Goal: Task Accomplishment & Management: Complete application form

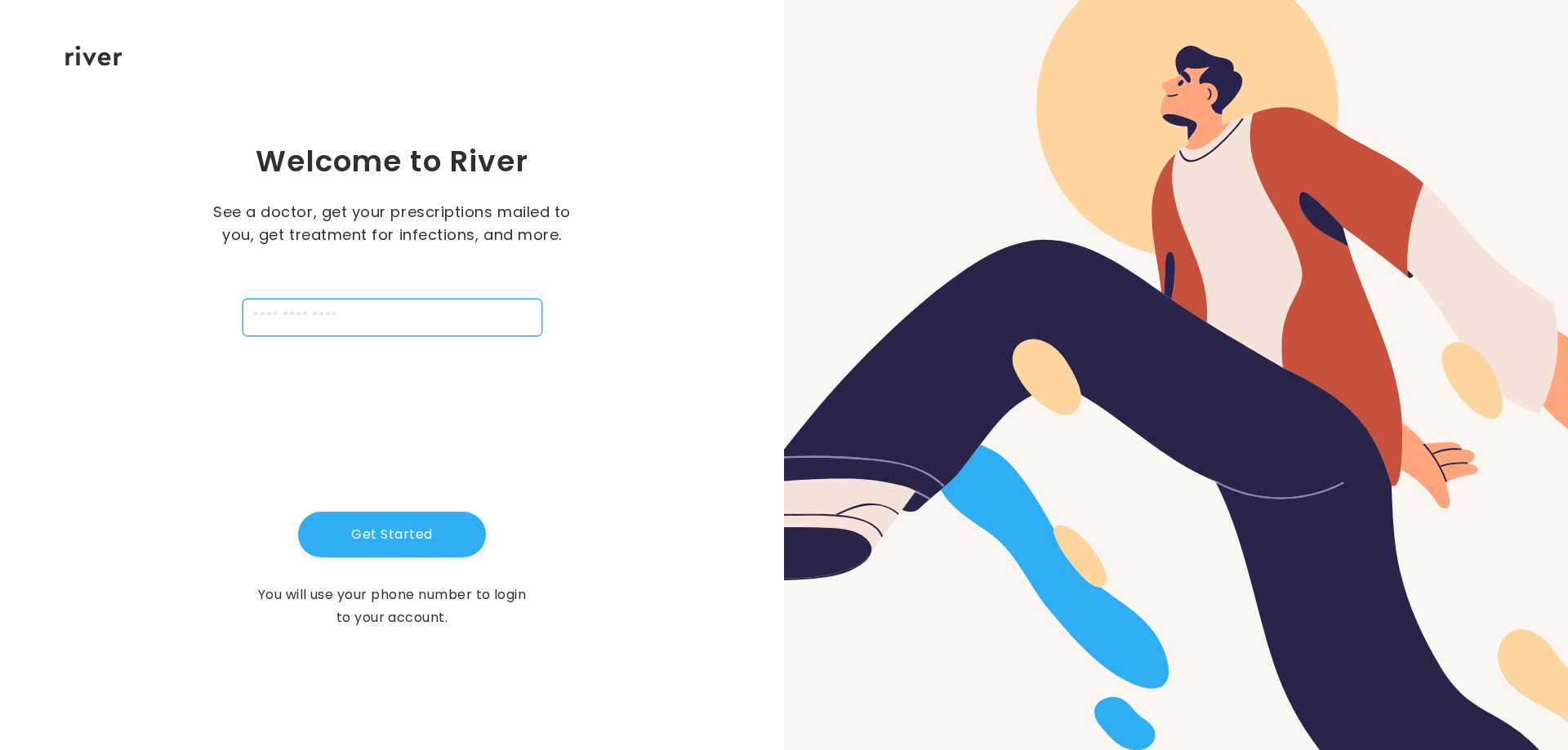
click at [271, 314] on input "tel" at bounding box center [392, 318] width 300 height 38
type input "**********"
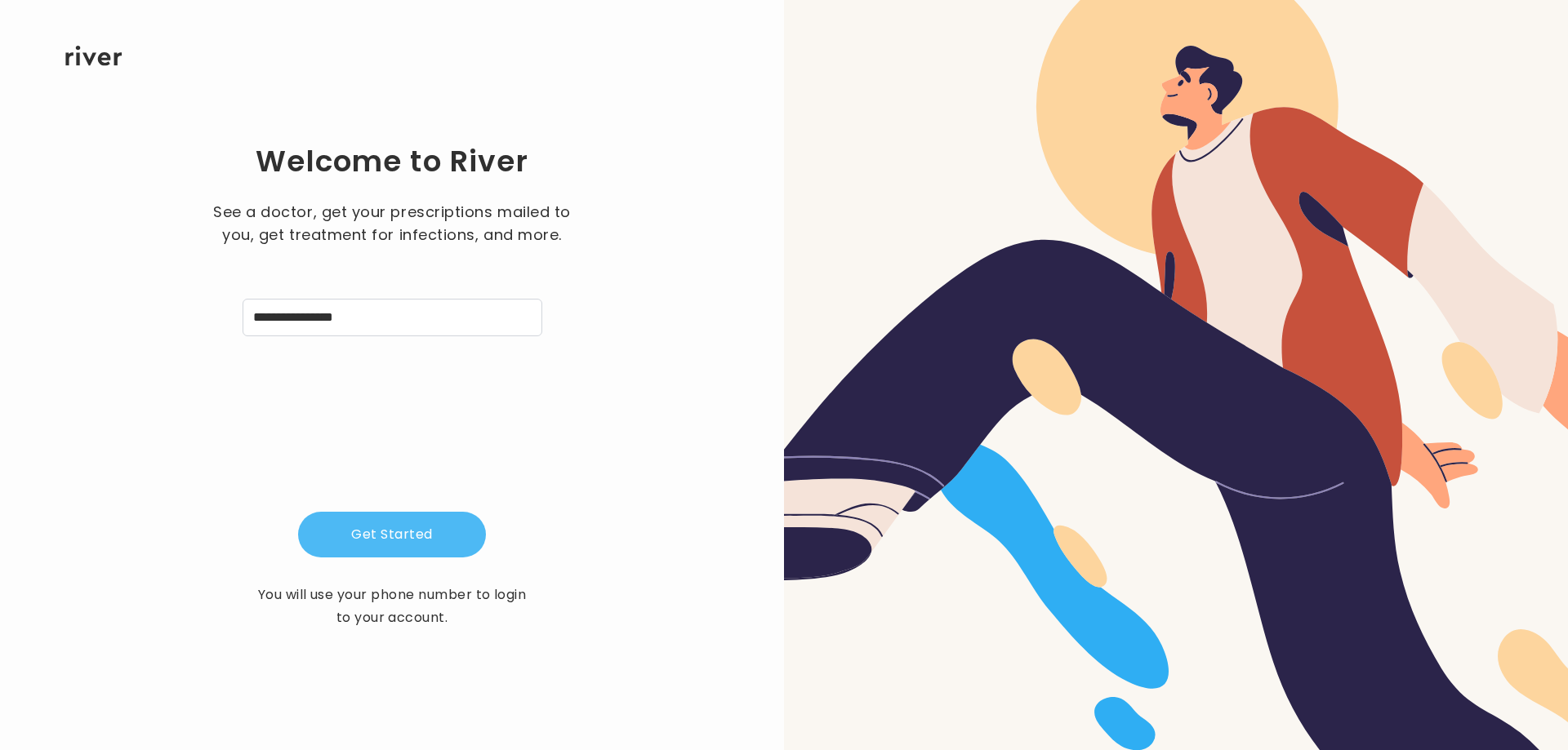
click at [380, 544] on button "Get Started" at bounding box center [392, 534] width 188 height 46
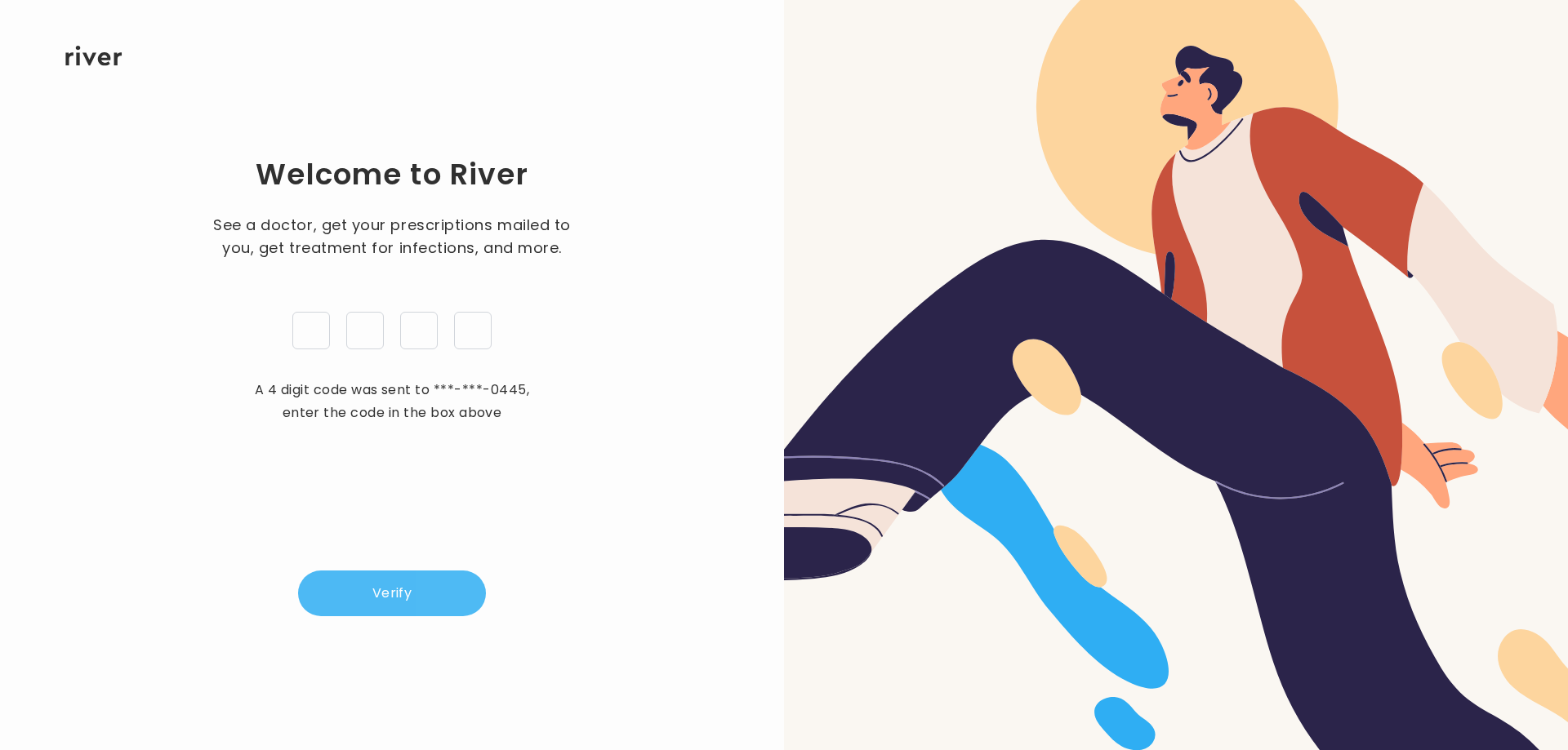
click at [384, 596] on button "Verify" at bounding box center [392, 593] width 188 height 46
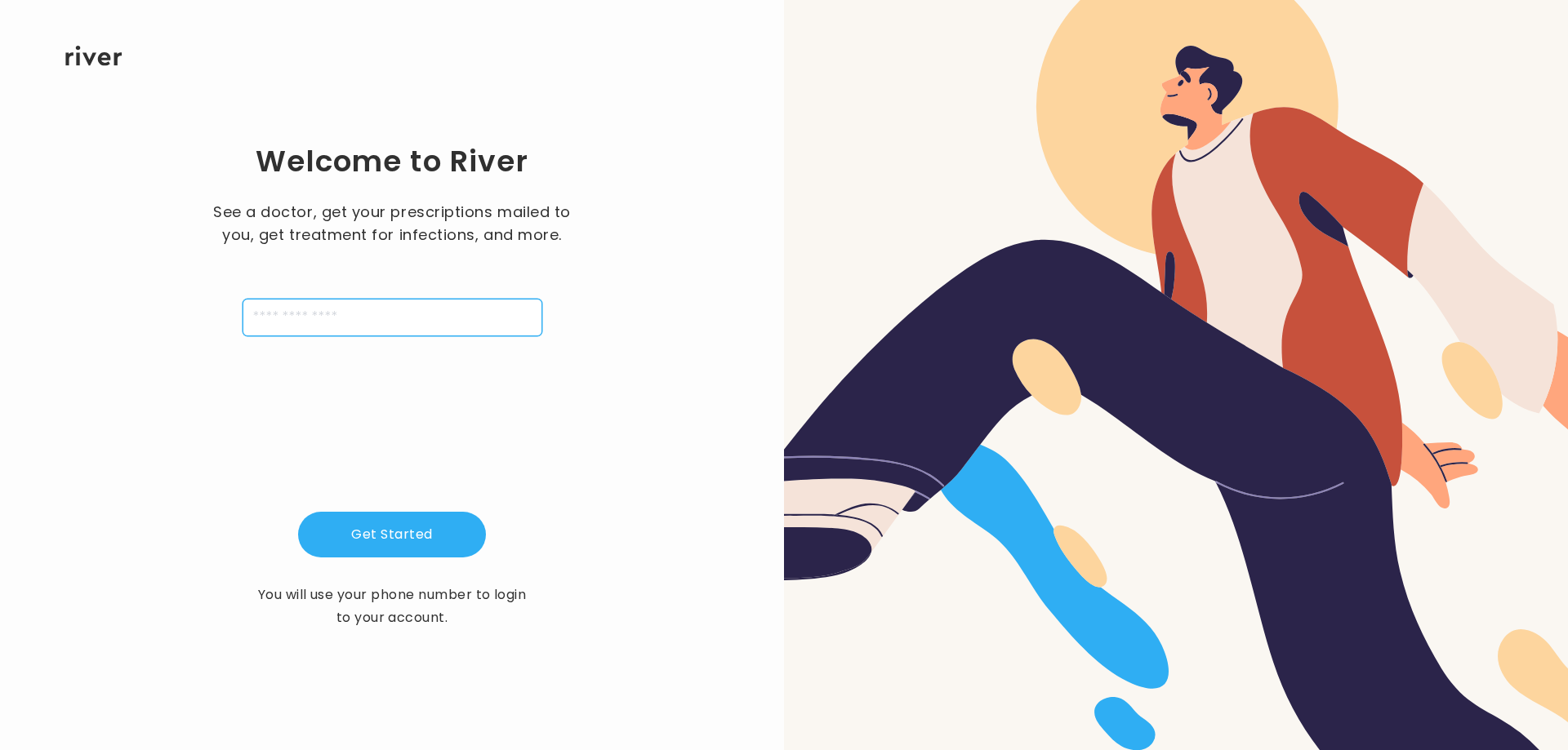
click at [311, 313] on input "tel" at bounding box center [392, 318] width 300 height 38
type input "**********"
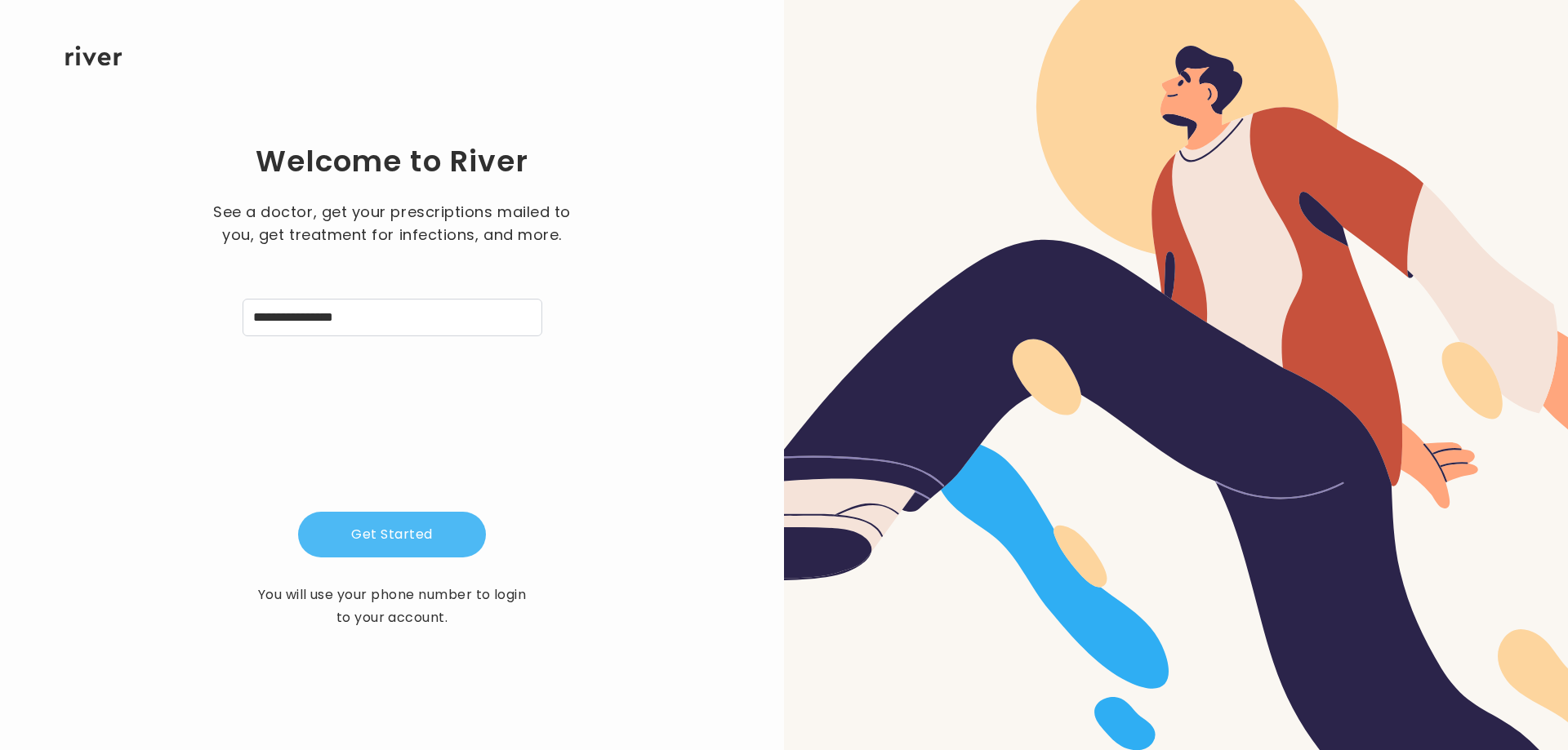
click at [388, 547] on button "Get Started" at bounding box center [392, 534] width 188 height 46
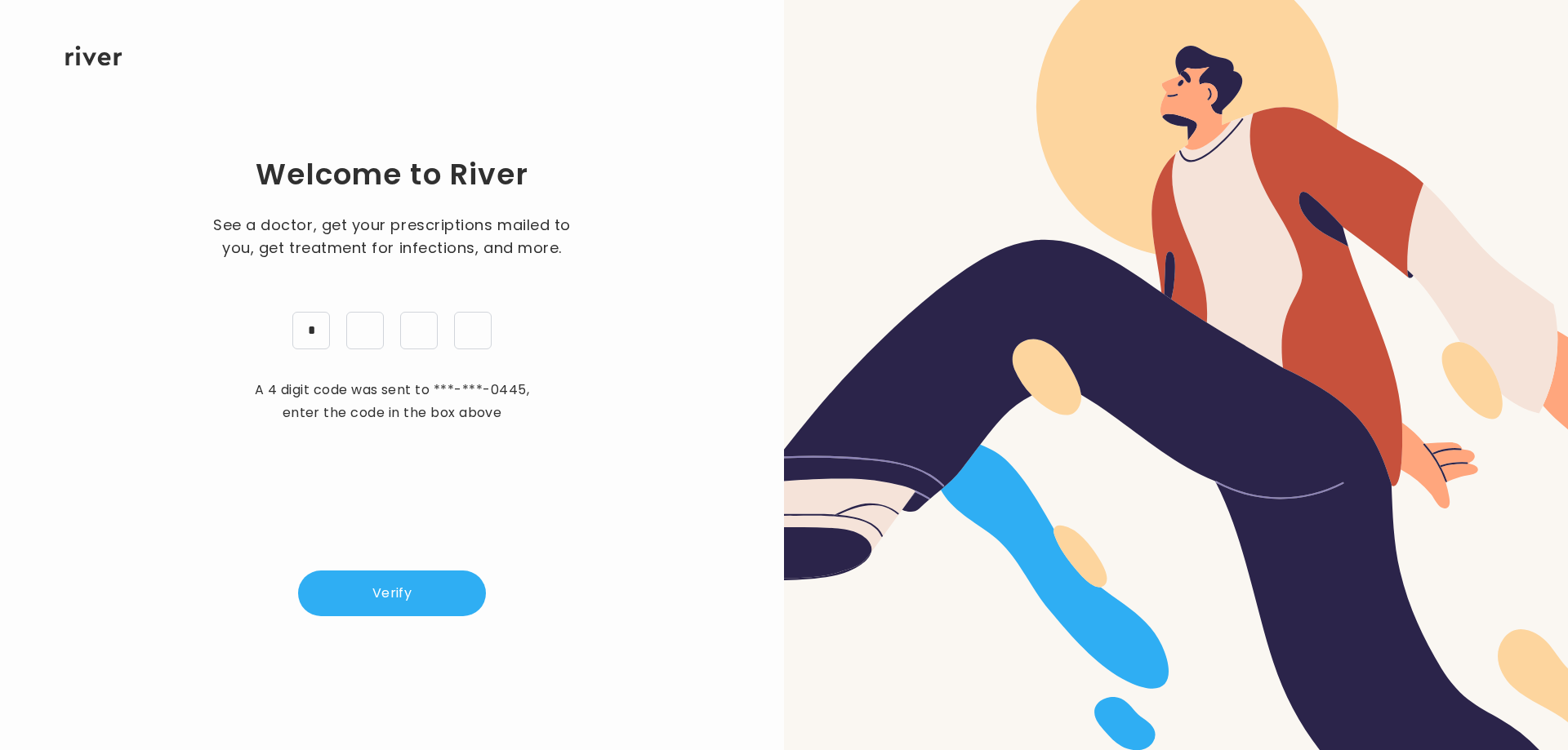
type input "*"
click at [392, 601] on button "Verify" at bounding box center [392, 593] width 188 height 46
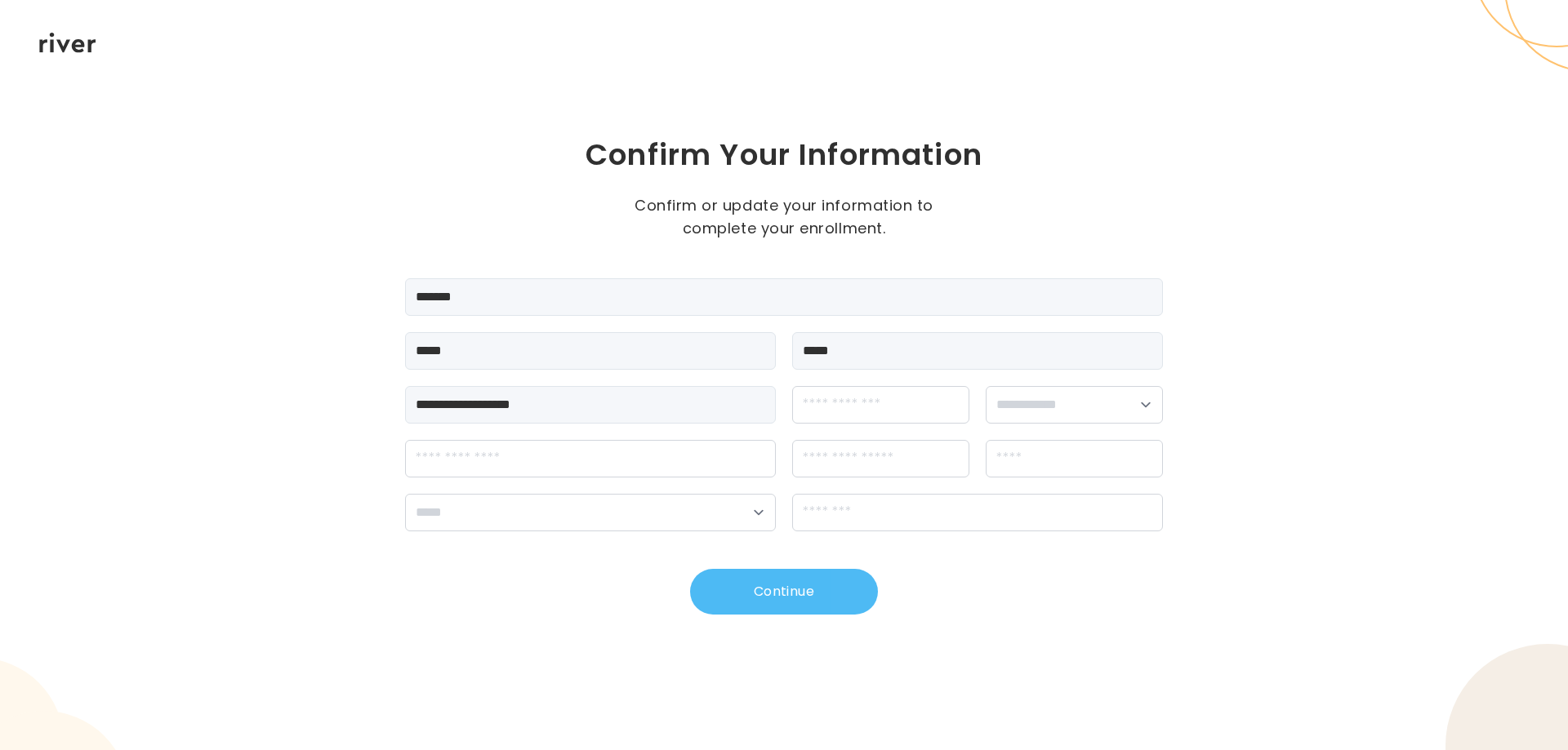
click at [757, 607] on button "Continue" at bounding box center [784, 592] width 188 height 46
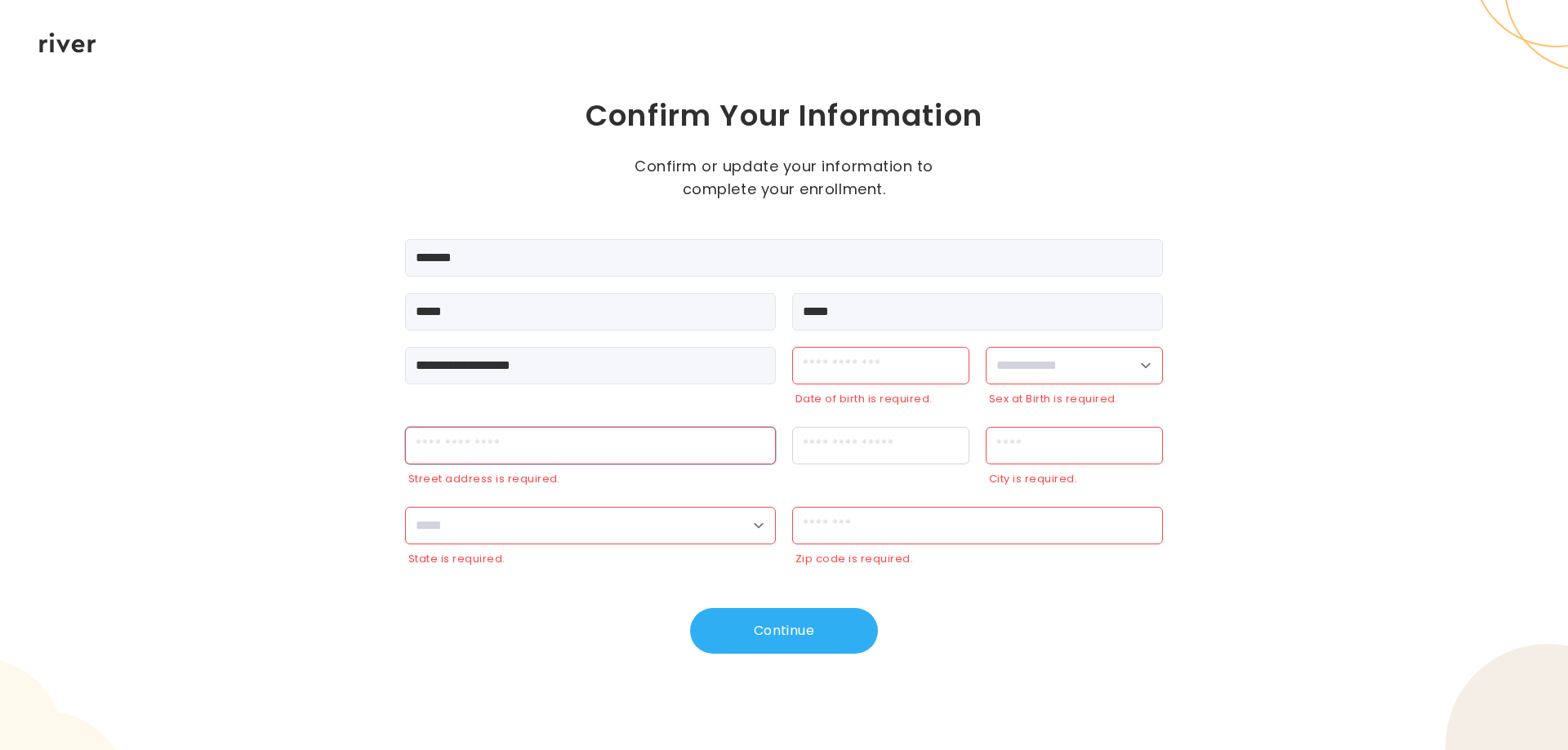
click at [454, 449] on input "streetAddress" at bounding box center [591, 446] width 371 height 38
type input "**********"
type input "*********"
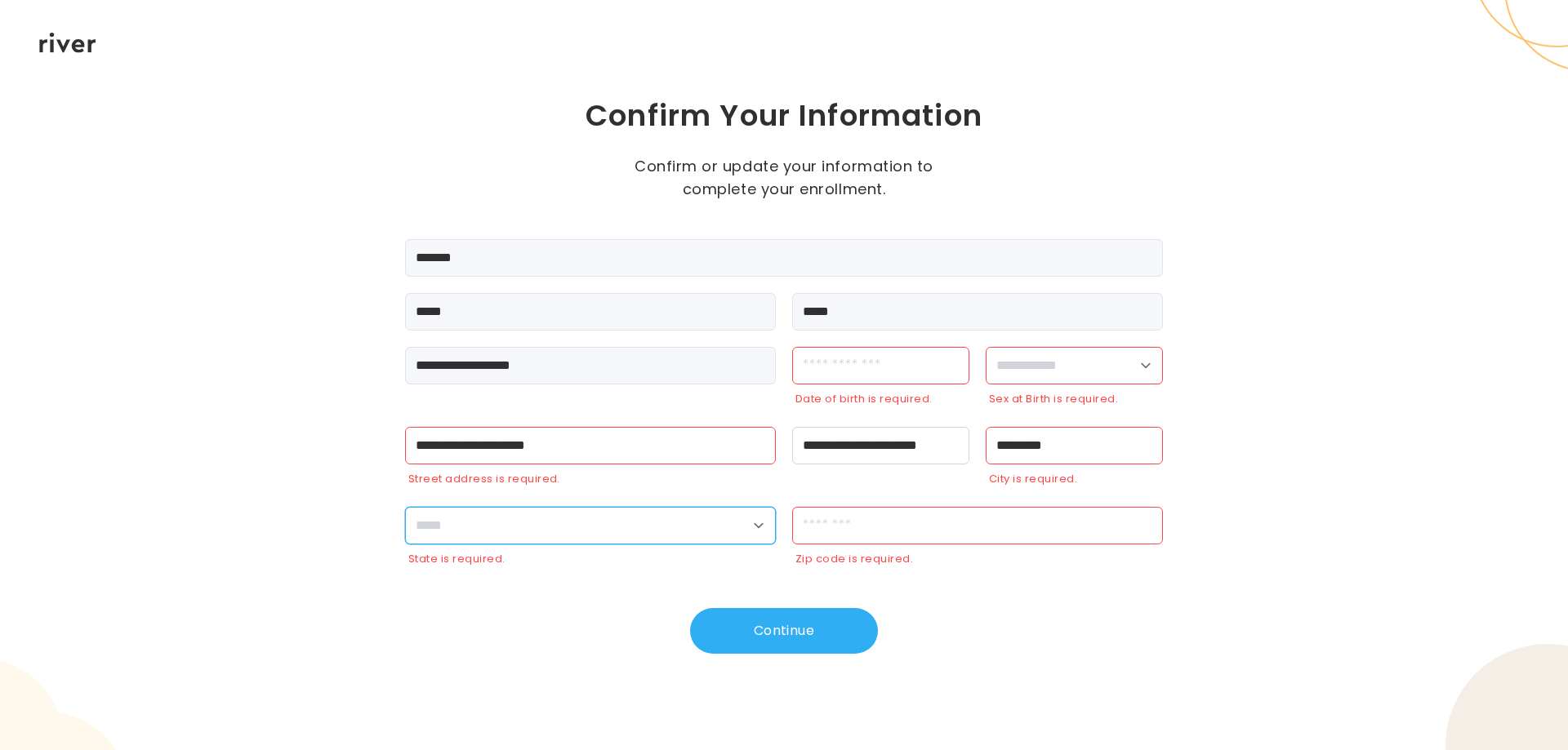
select select "**"
type input "*****"
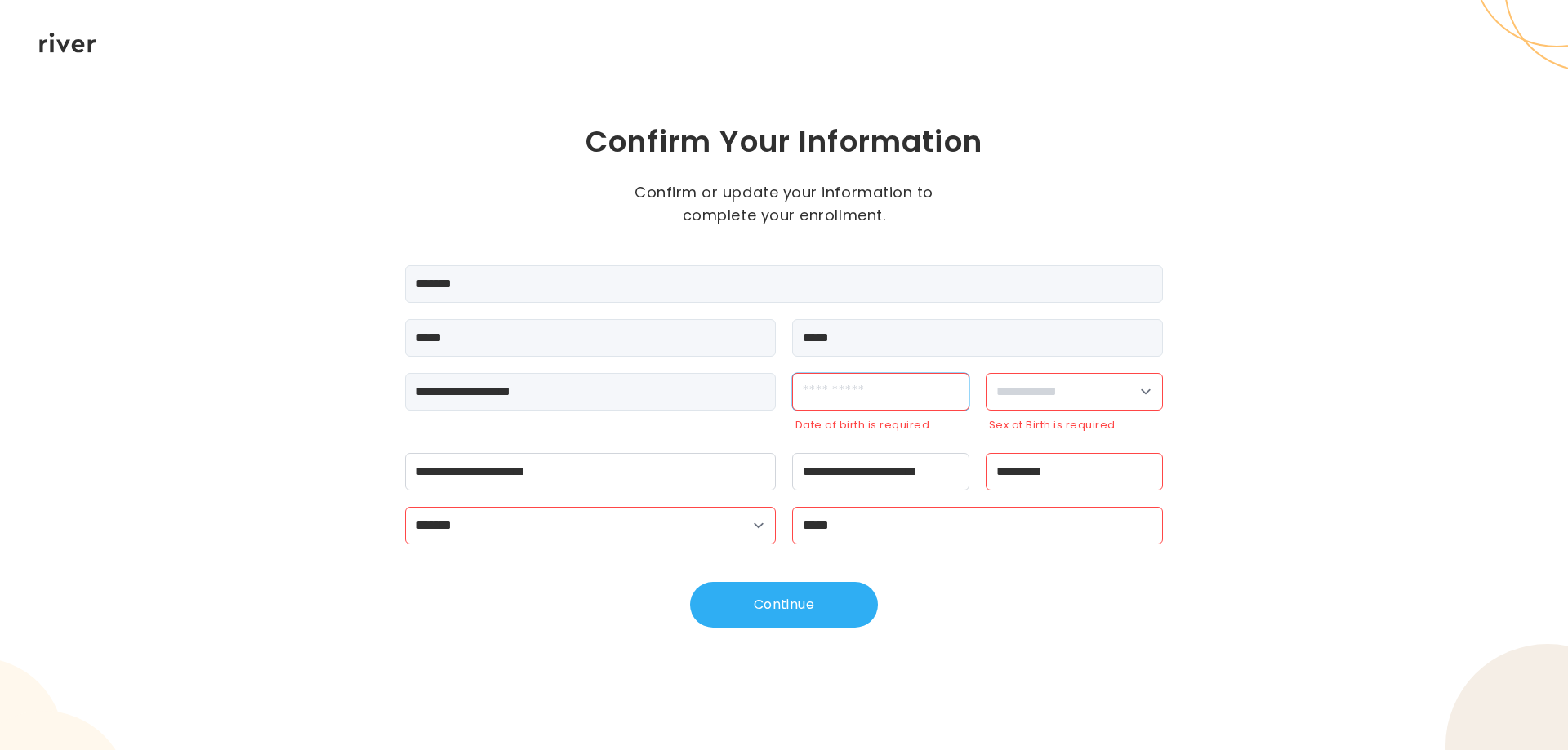
click at [914, 382] on input "dateOfBirth" at bounding box center [880, 392] width 177 height 38
type input "**********"
click at [1056, 388] on select "**********" at bounding box center [1074, 392] width 177 height 38
select select "******"
click at [987, 381] on select "**********" at bounding box center [1074, 392] width 177 height 38
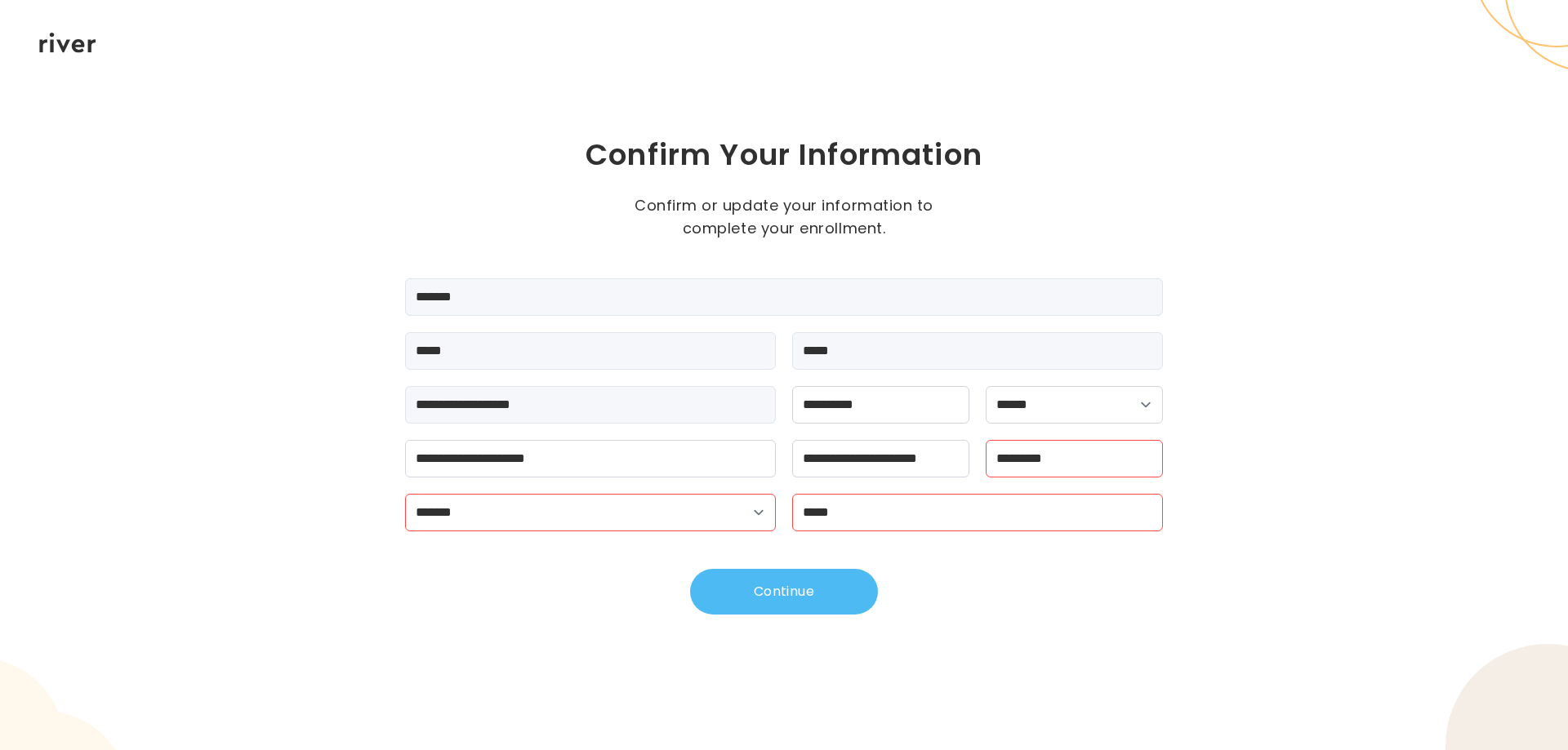
click at [773, 614] on button "Continue" at bounding box center [784, 592] width 188 height 46
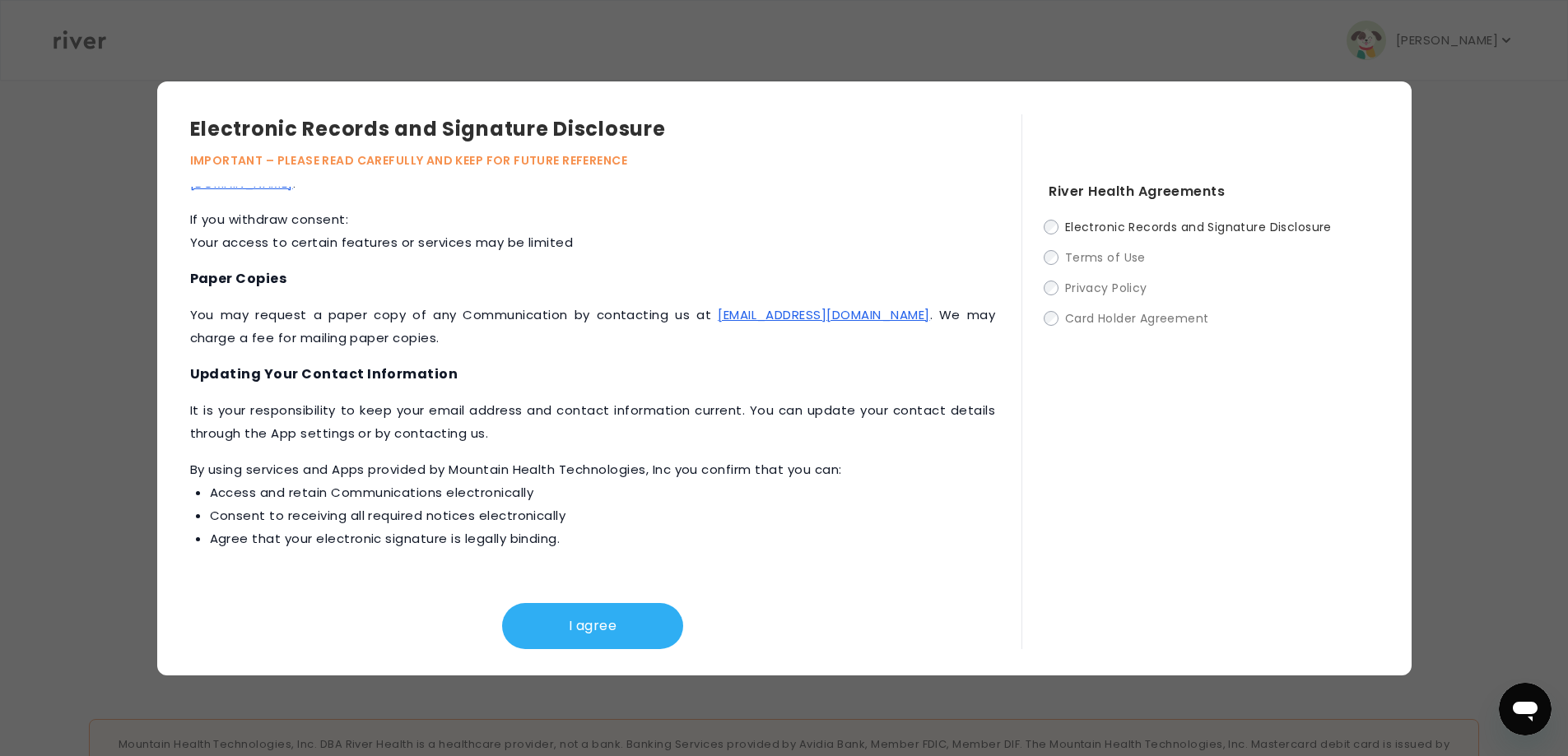
scroll to position [329, 0]
click at [608, 621] on button "I agree" at bounding box center [592, 626] width 181 height 46
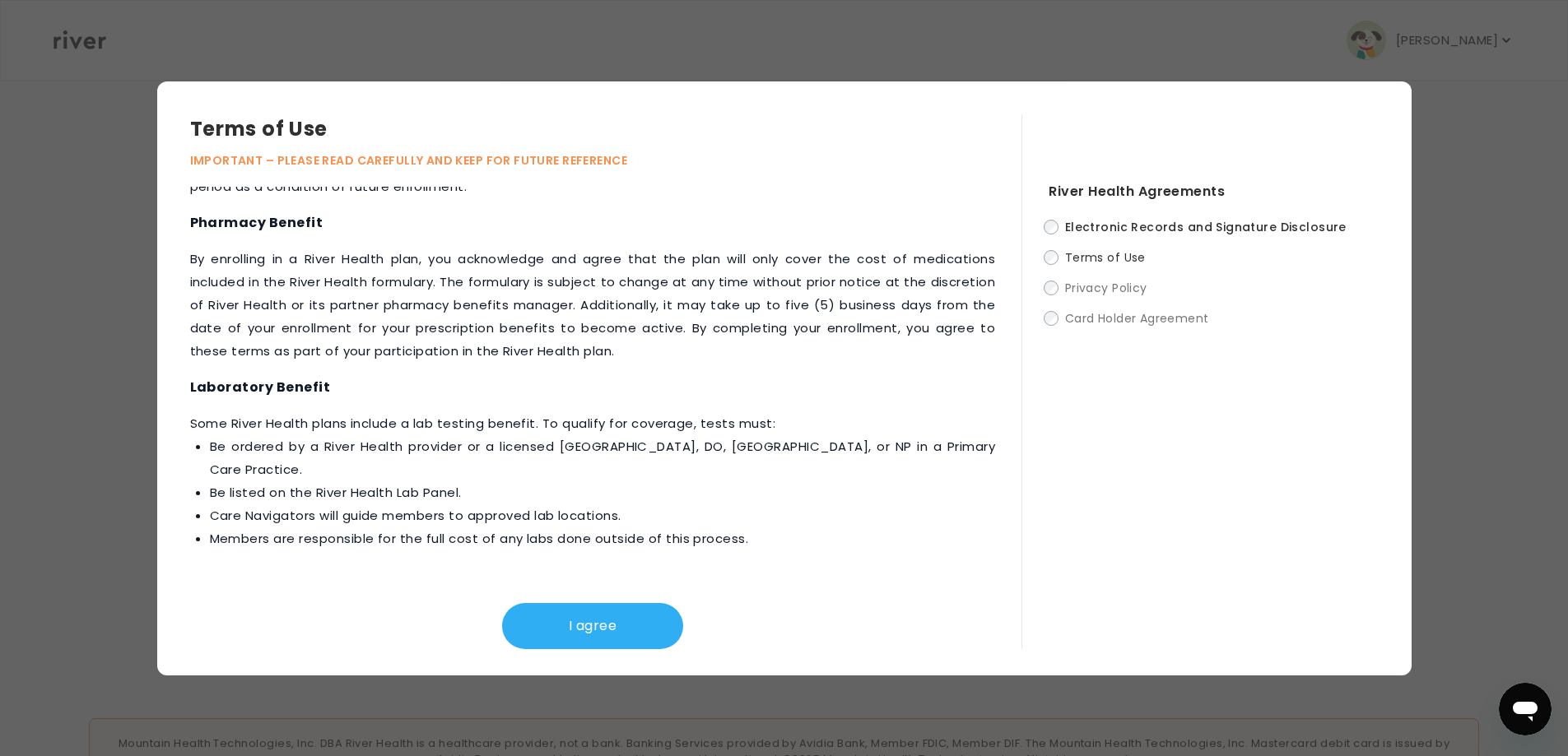
scroll to position [1974, 0]
click at [588, 617] on button "I agree" at bounding box center [592, 626] width 181 height 46
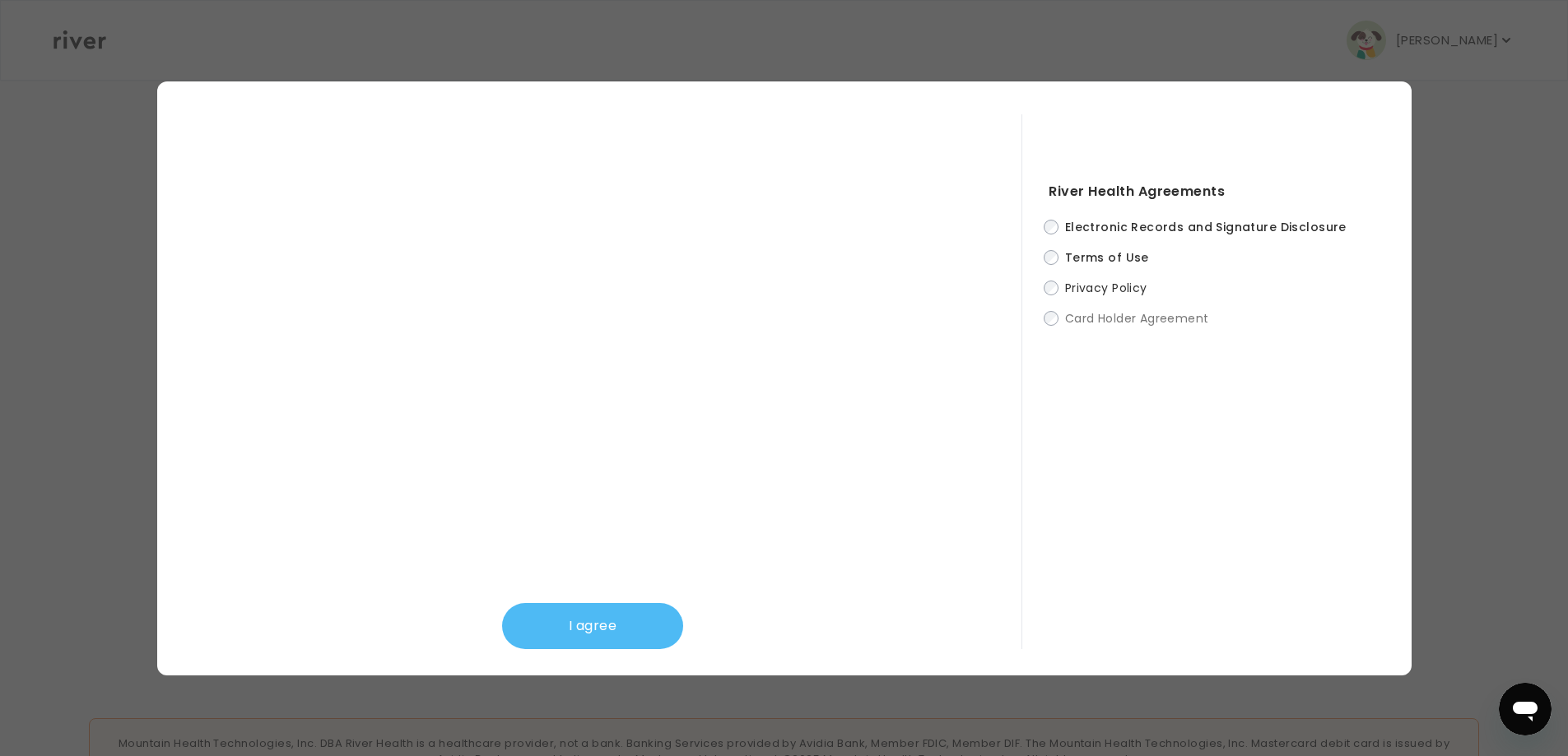
click at [606, 620] on button "I agree" at bounding box center [592, 626] width 181 height 46
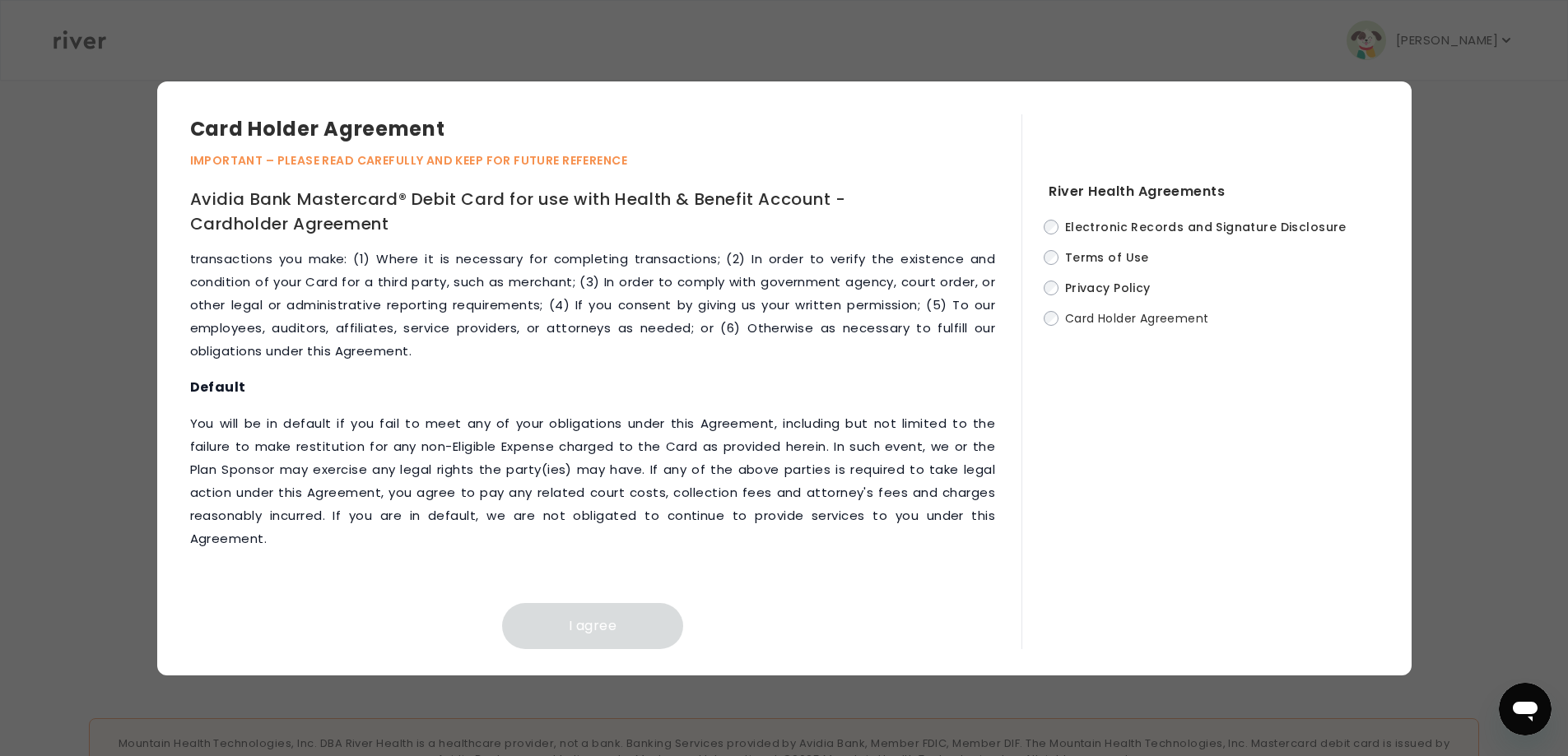
scroll to position [7306, 0]
click at [583, 620] on button "I agree" at bounding box center [592, 626] width 181 height 46
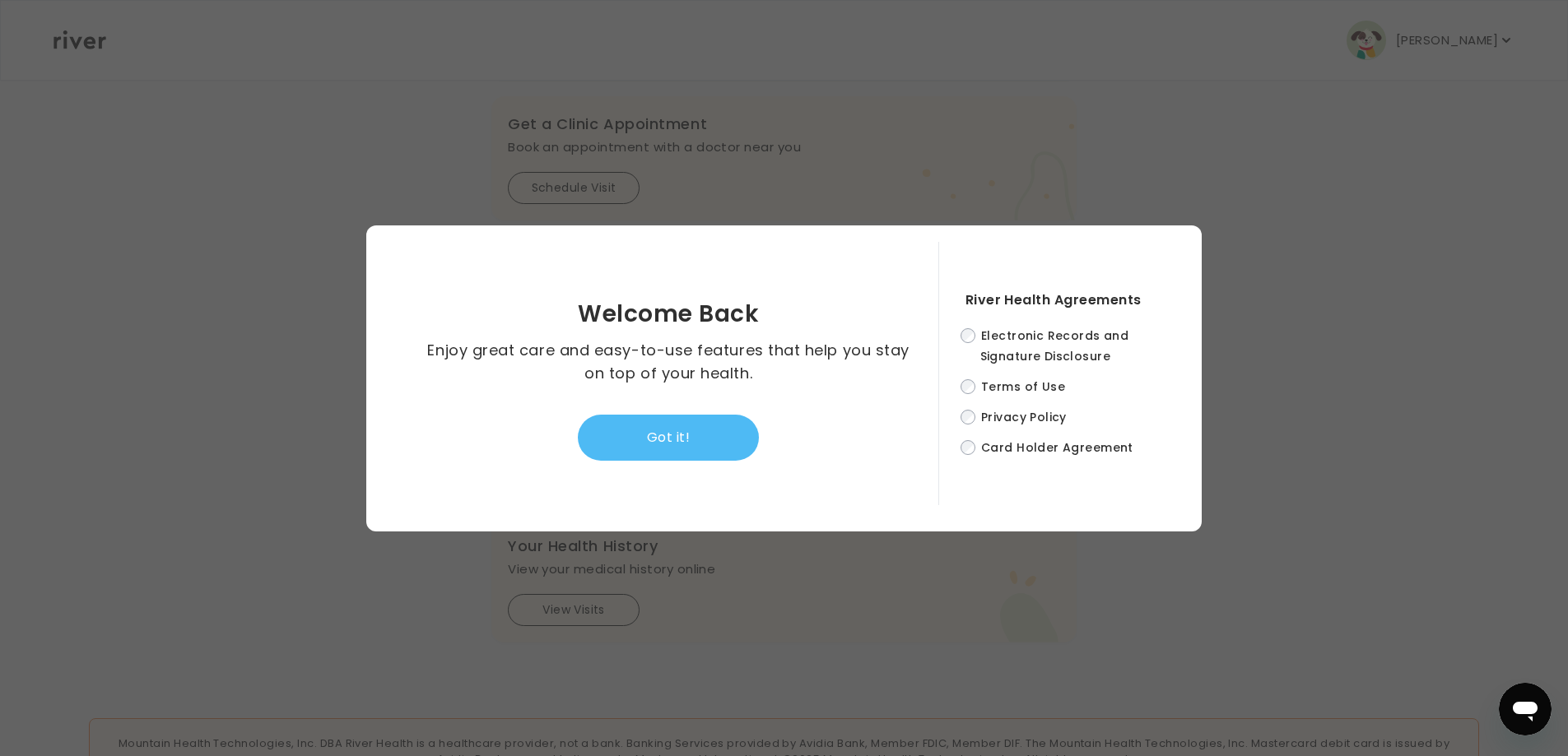
click at [661, 446] on button "Got it!" at bounding box center [668, 438] width 181 height 46
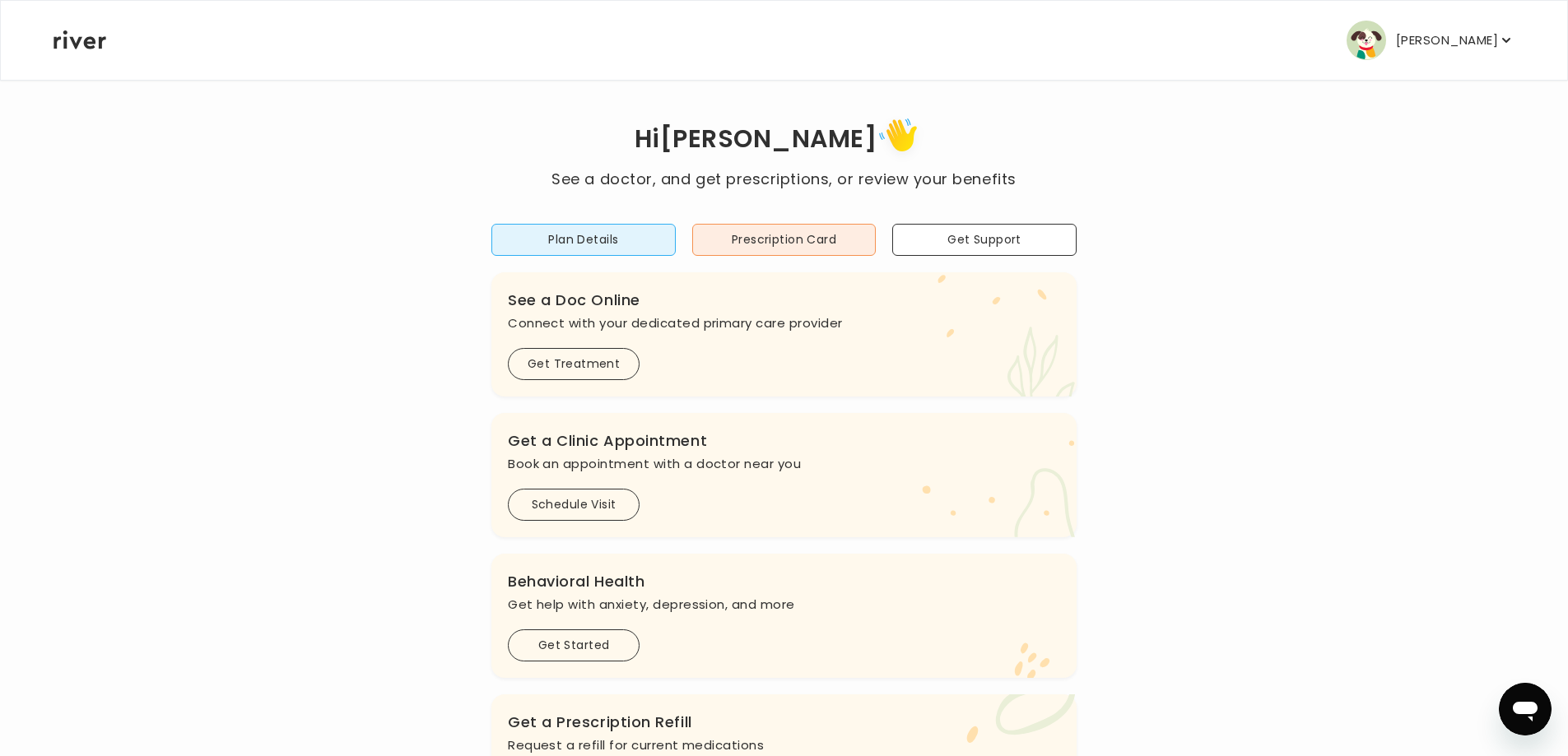
scroll to position [0, 0]
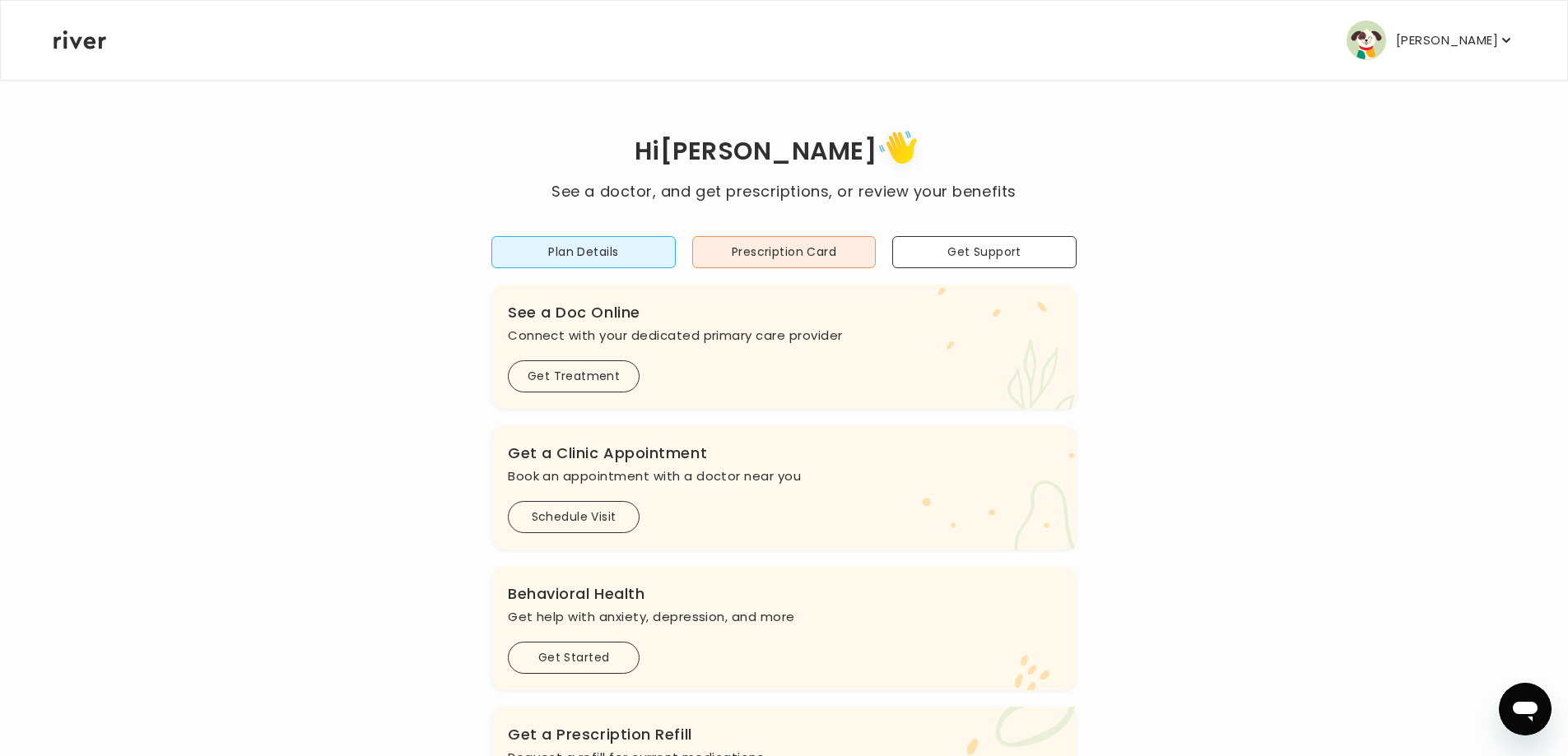
click at [1458, 47] on p "Patti Barth" at bounding box center [1447, 40] width 102 height 23
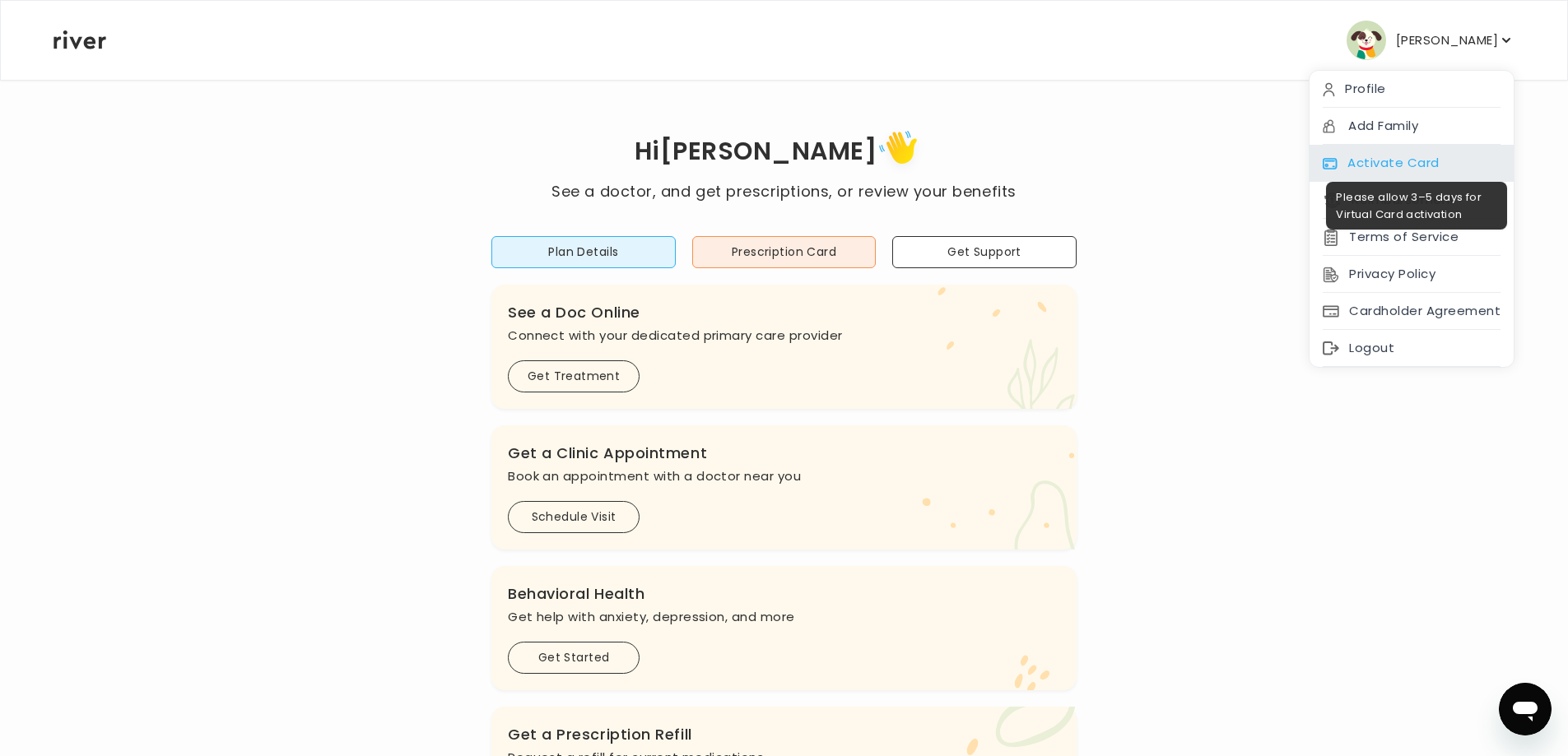
click at [1411, 170] on span at bounding box center [1411, 170] width 204 height 0
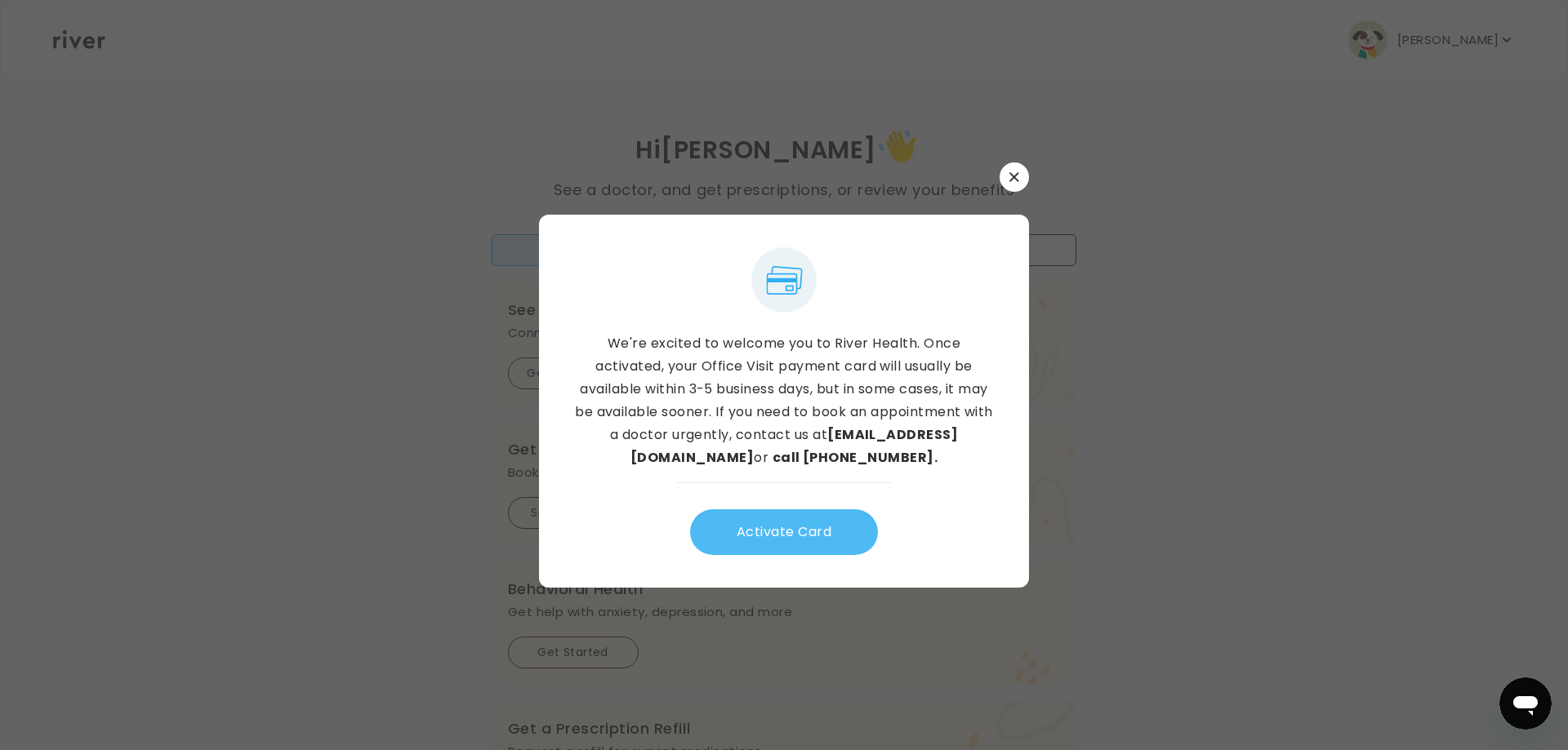
click at [746, 555] on button "Activate Card" at bounding box center [784, 532] width 188 height 46
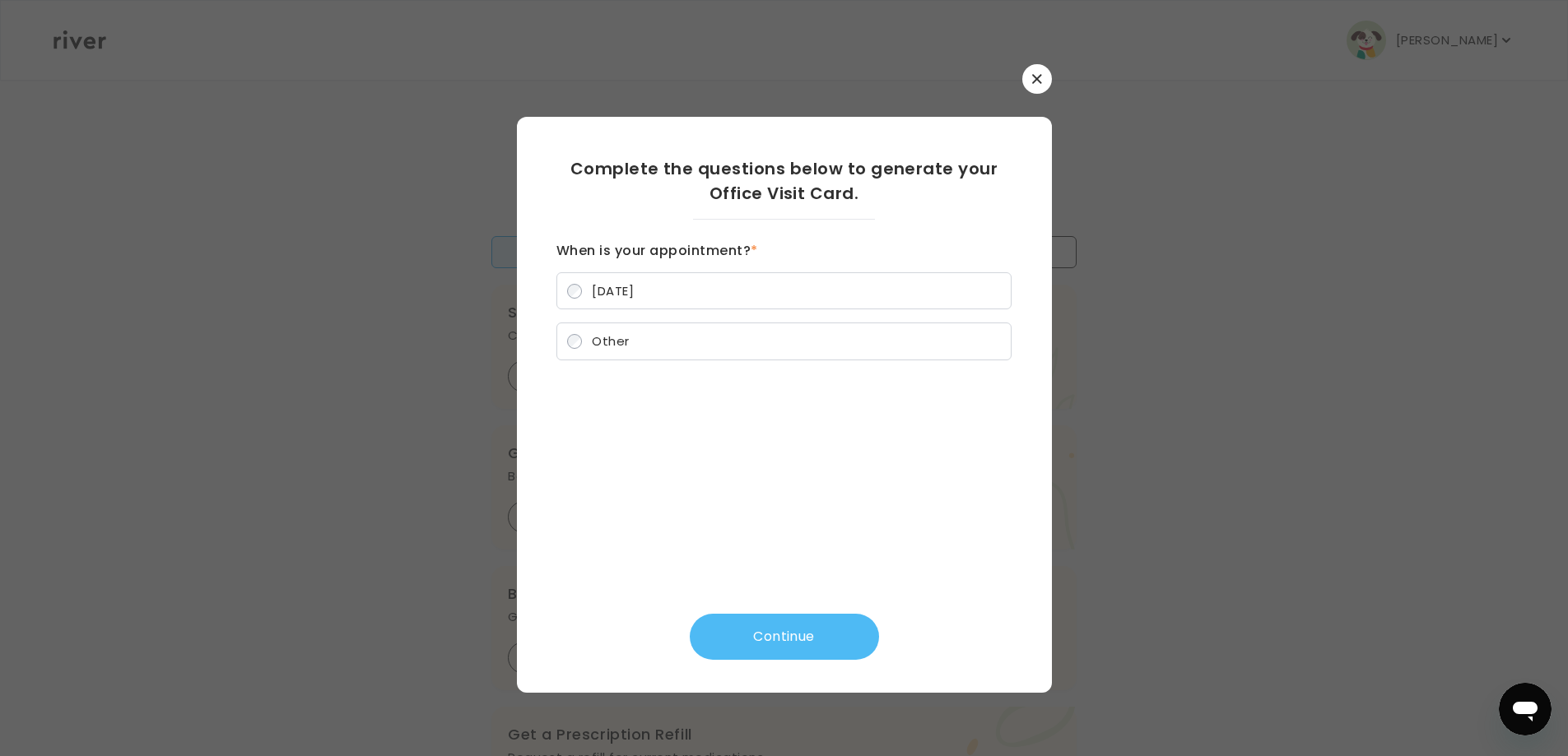
click at [811, 628] on button "Continue" at bounding box center [784, 637] width 190 height 46
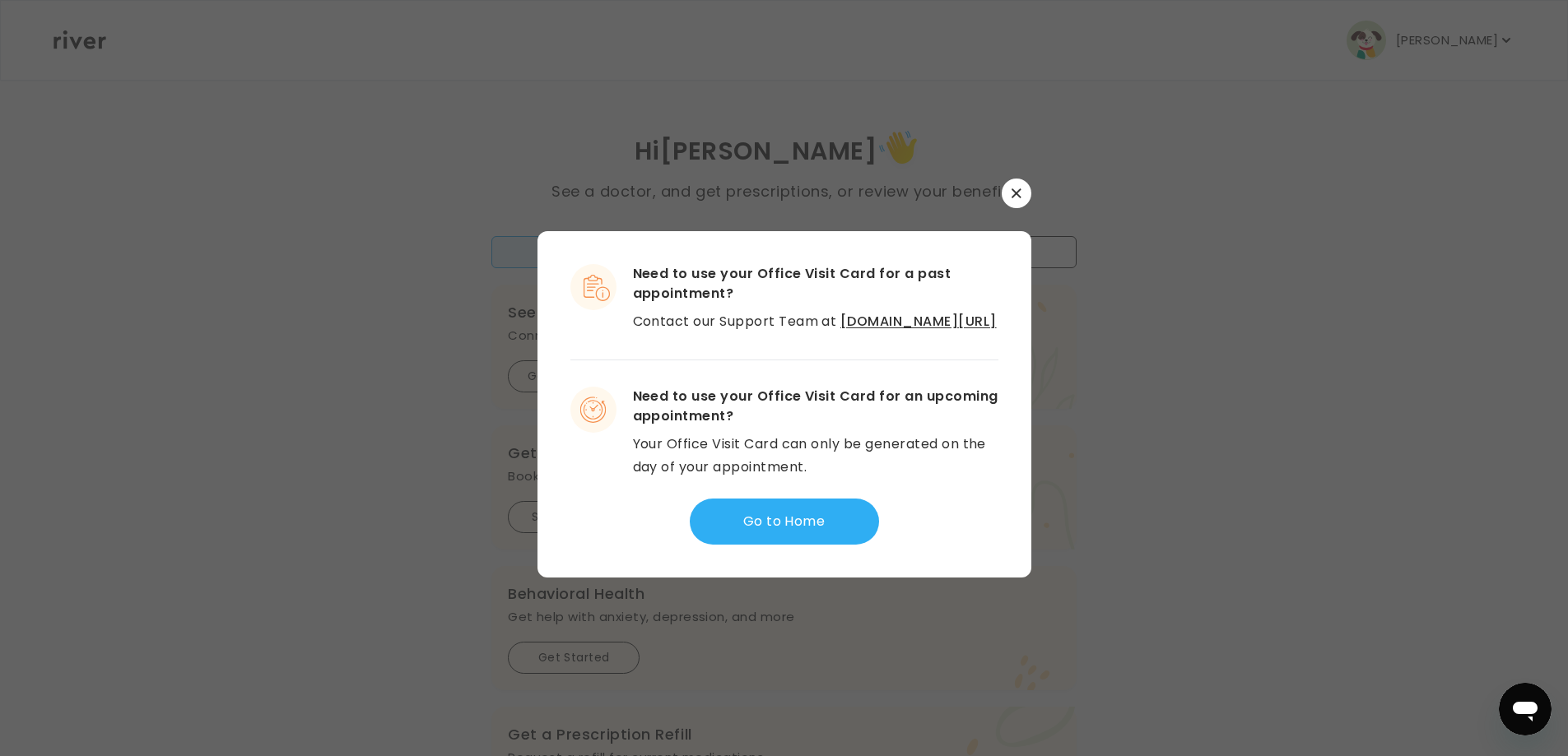
click at [840, 323] on link "riverhealth.zendesk.com/hc/en-us" at bounding box center [919, 321] width 157 height 19
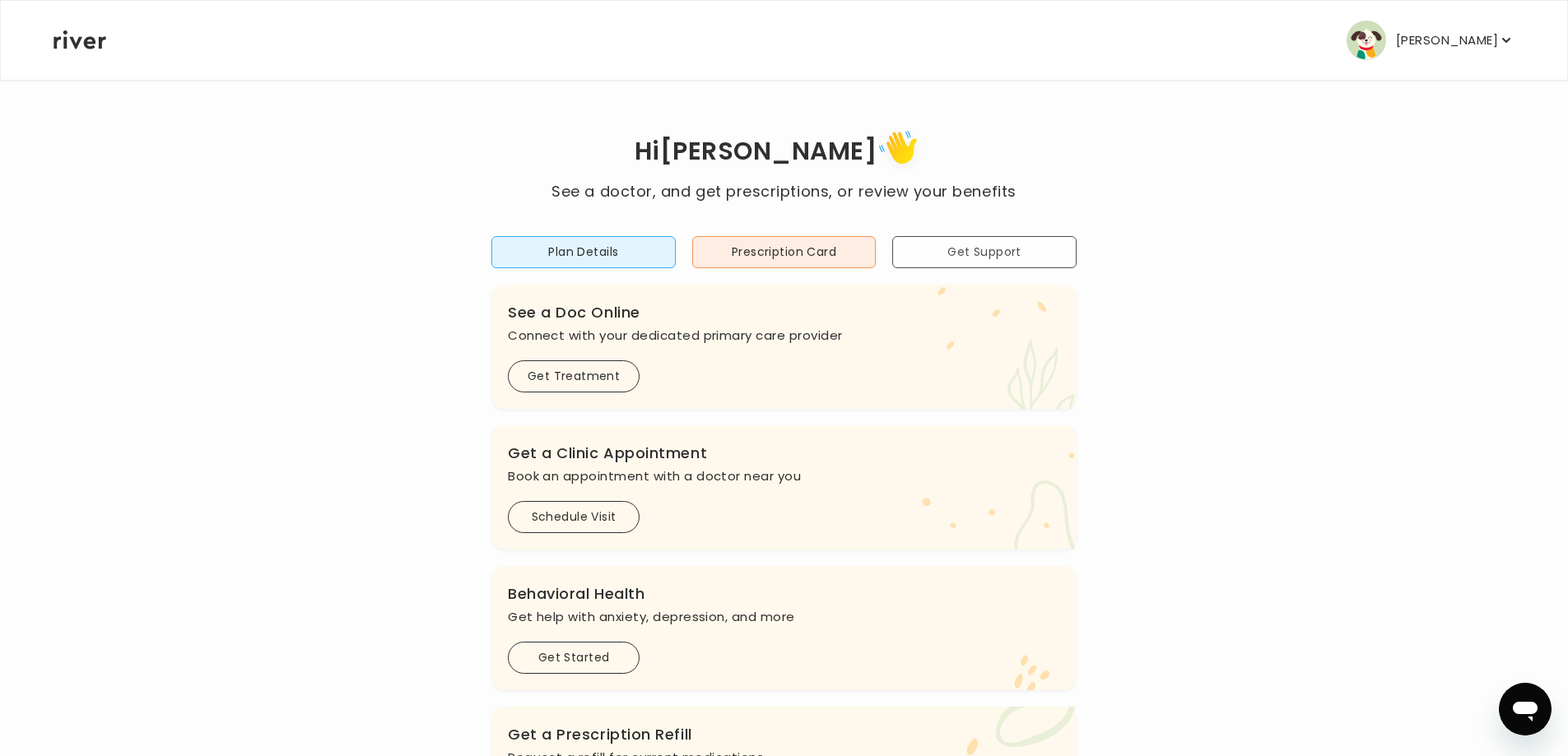
click at [985, 268] on button "Get Support" at bounding box center [985, 252] width 185 height 32
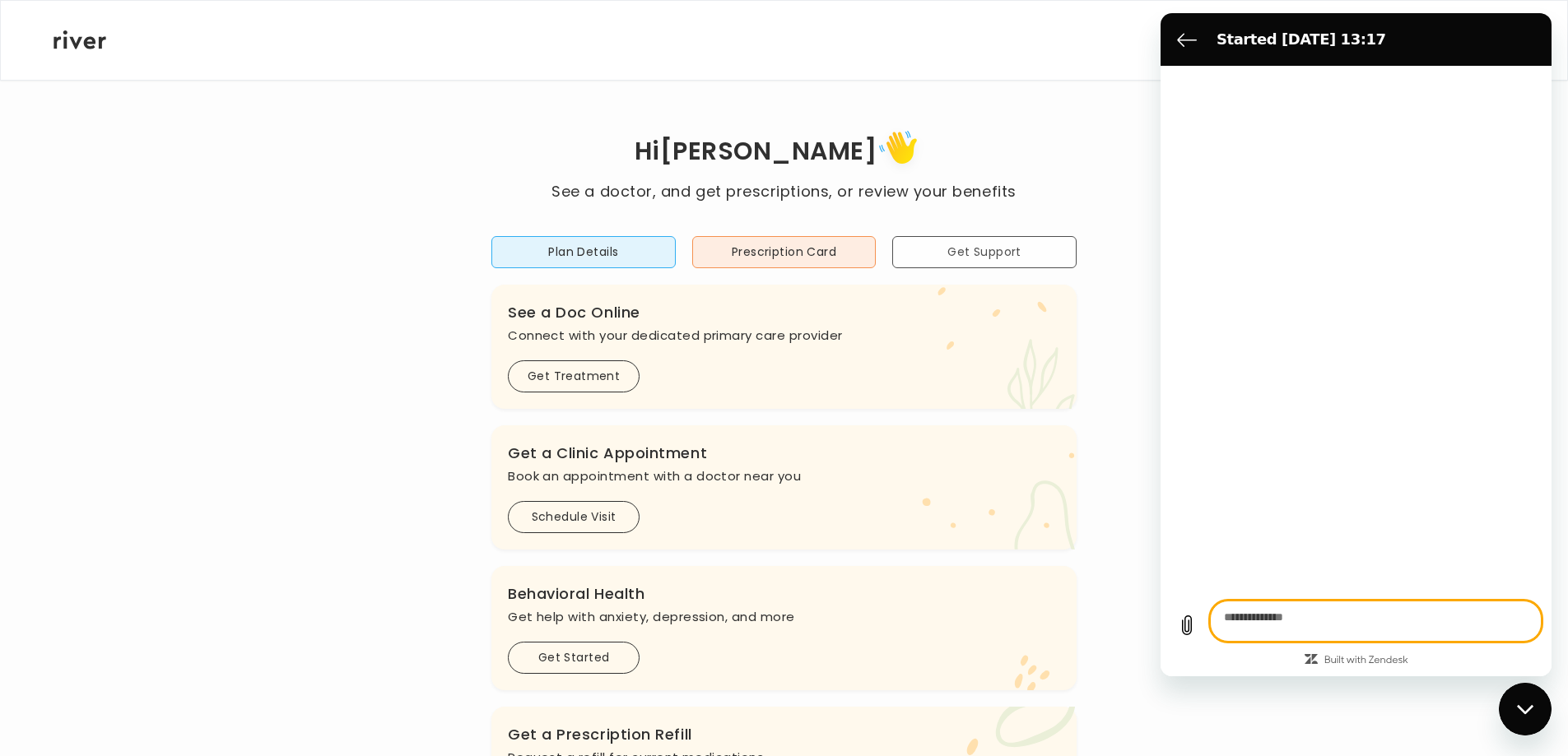
type textarea "*"
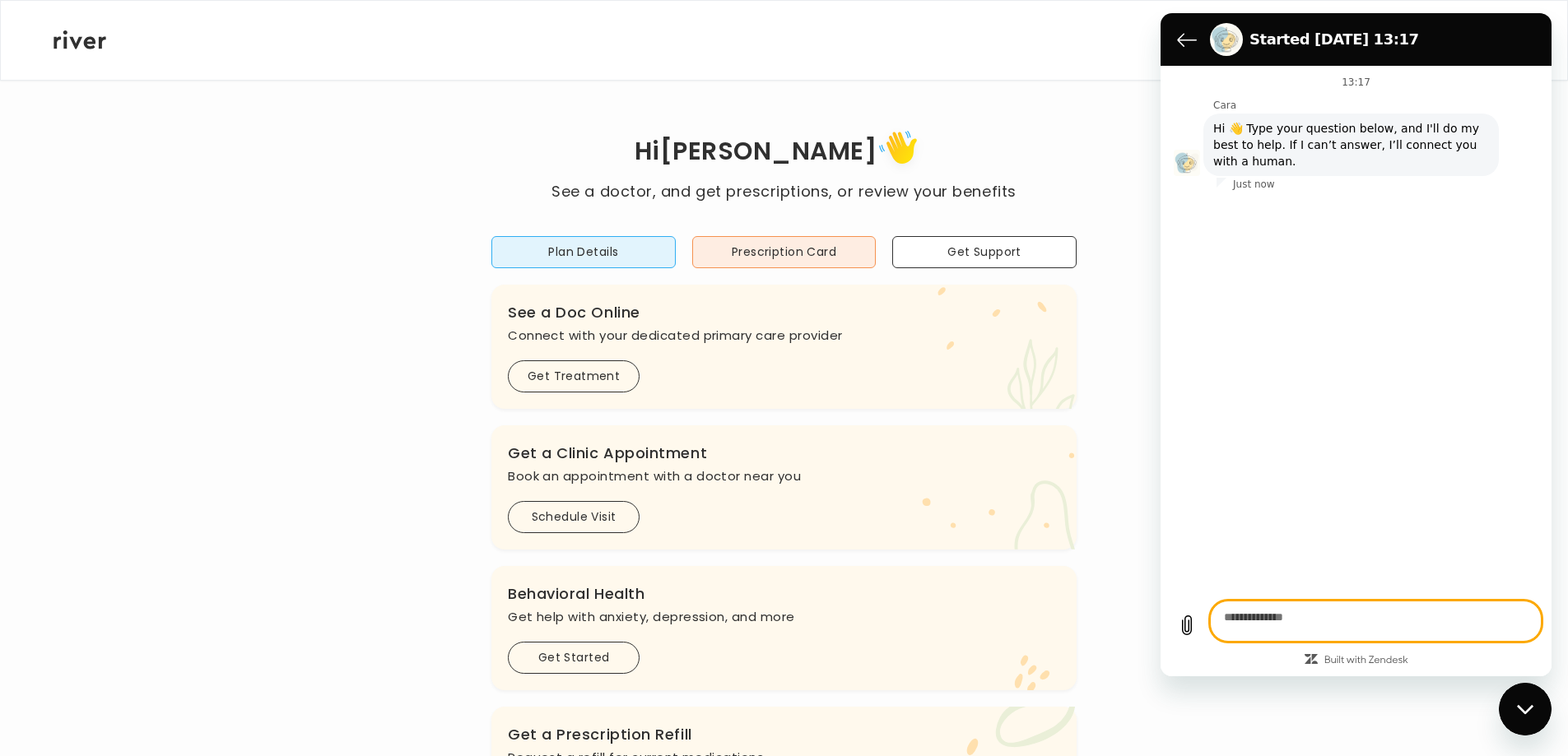
click at [994, 180] on h1 "Hi Patti" at bounding box center [783, 152] width 464 height 55
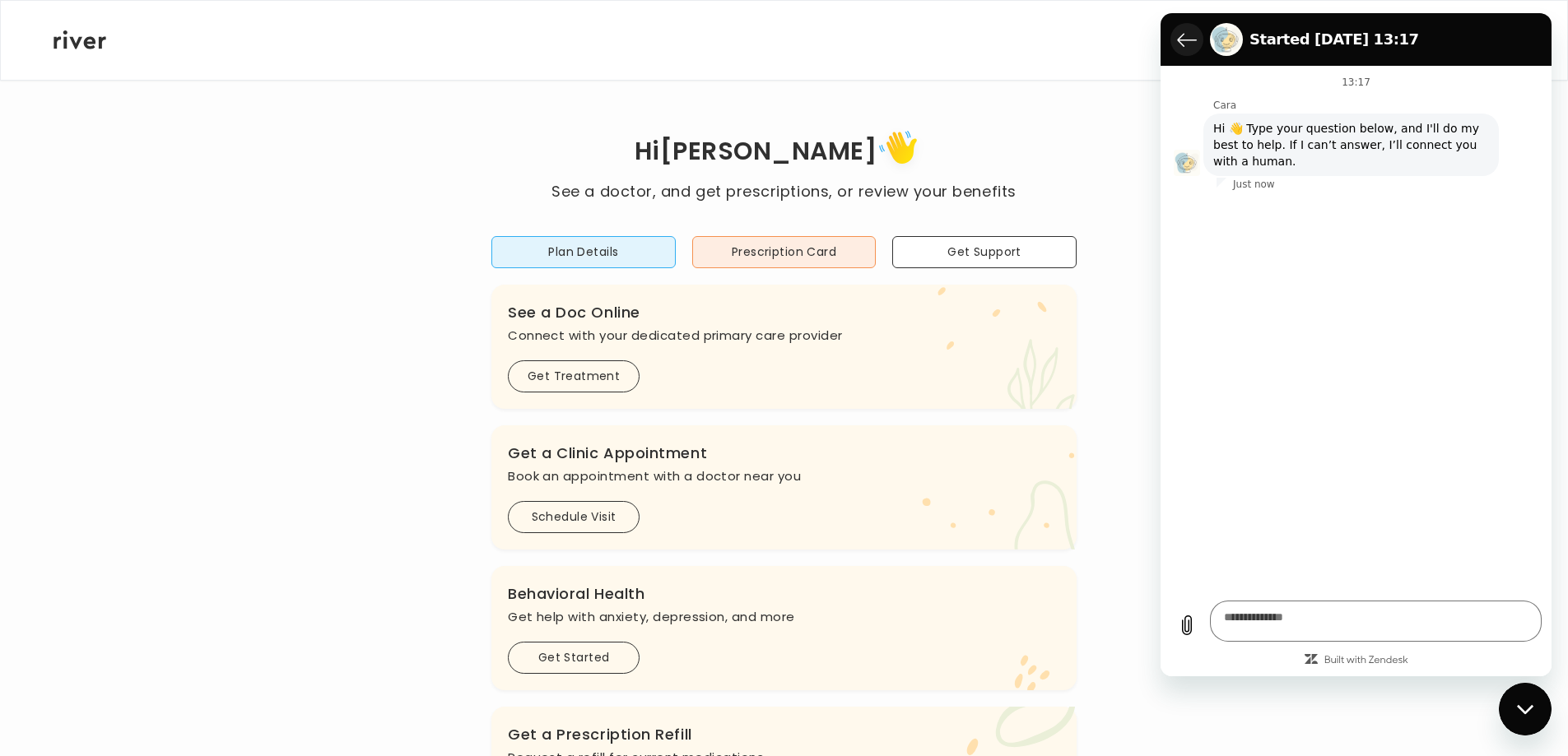
click at [1192, 46] on icon "Back to the conversation list" at bounding box center [1187, 40] width 18 height 12
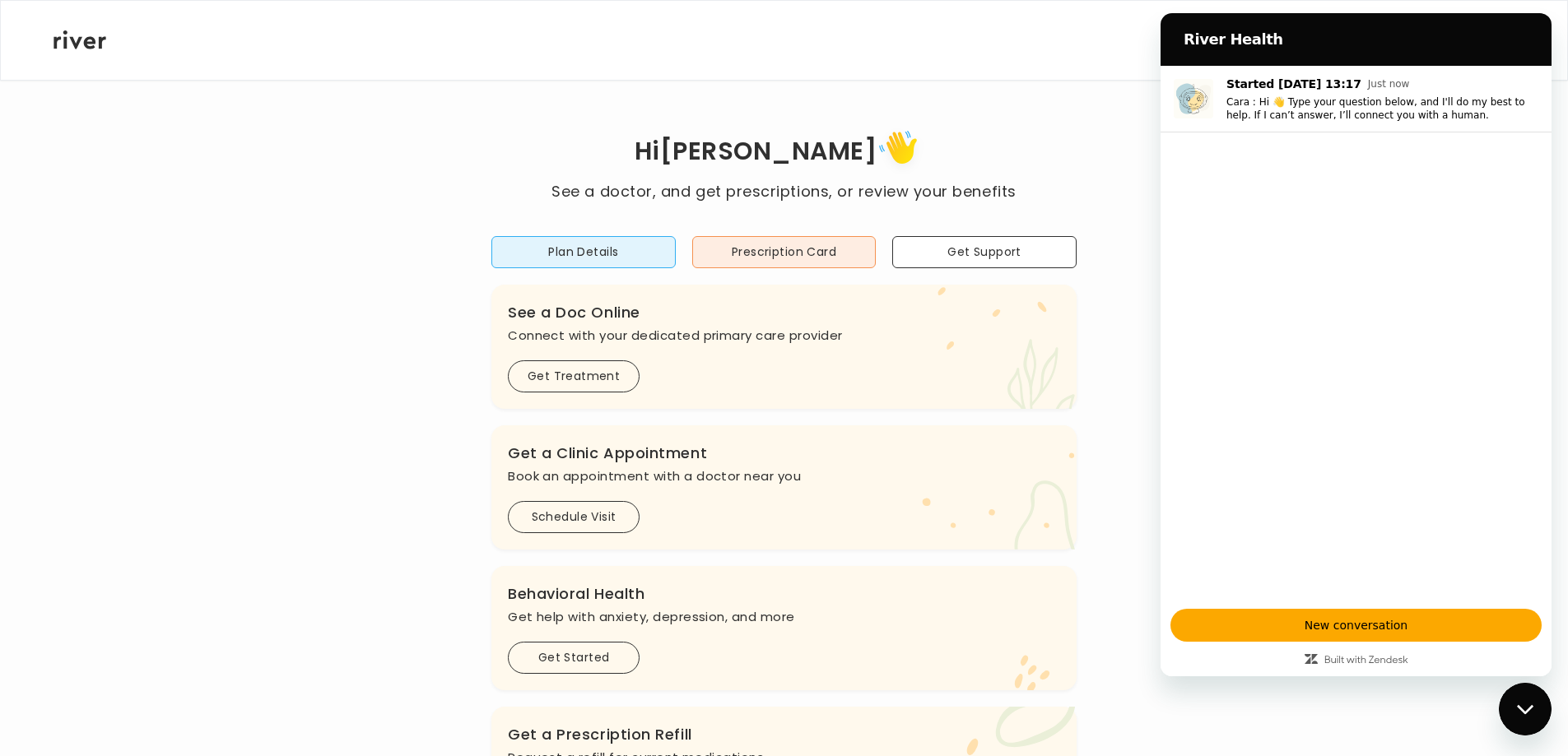
click at [993, 111] on div "Hi Patti See a doctor, and get prescriptions, or review your benefits Plan Deta…" at bounding box center [784, 548] width 1463 height 939
click at [1294, 266] on ul "Started 1 Oct at 13:17 Just now Cara : Hi 👋️ Type your question below, and I'll…" at bounding box center [1356, 332] width 391 height 533
click at [1080, 170] on div "Hi Patti See a doctor, and get prescriptions, or review your benefits Plan Deta…" at bounding box center [784, 548] width 1463 height 847
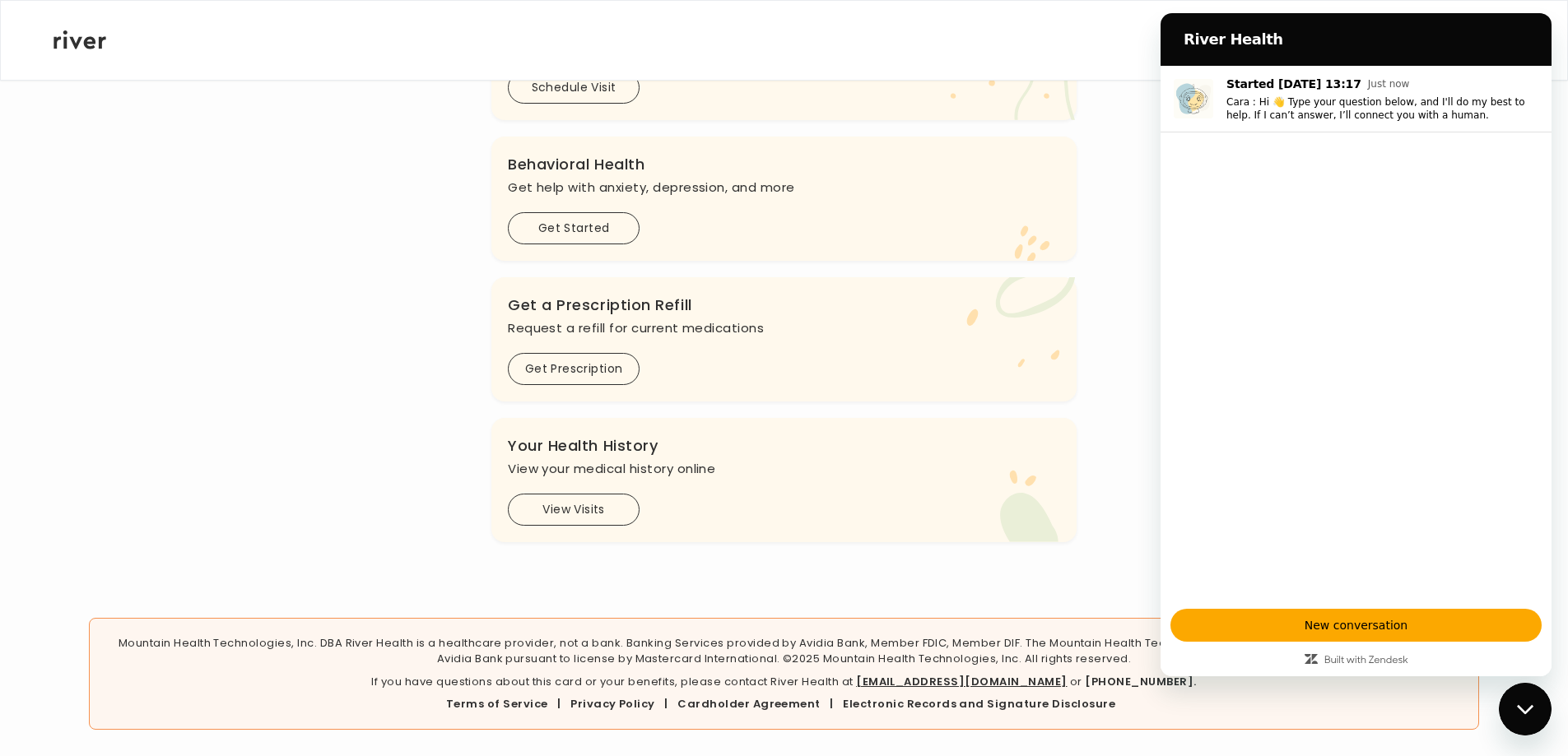
click at [1525, 712] on icon "Close messaging window" at bounding box center [1524, 708] width 16 height 9
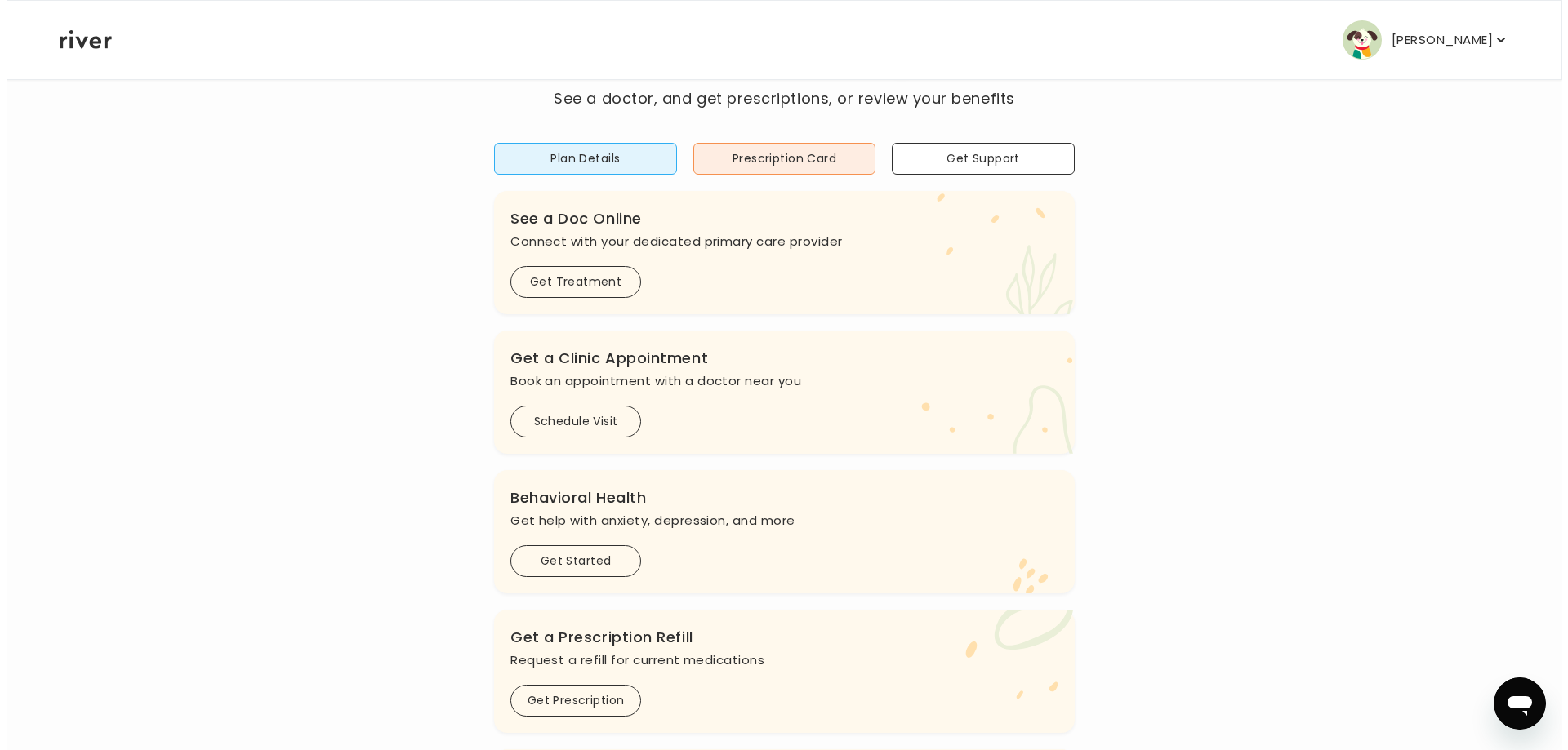
scroll to position [0, 0]
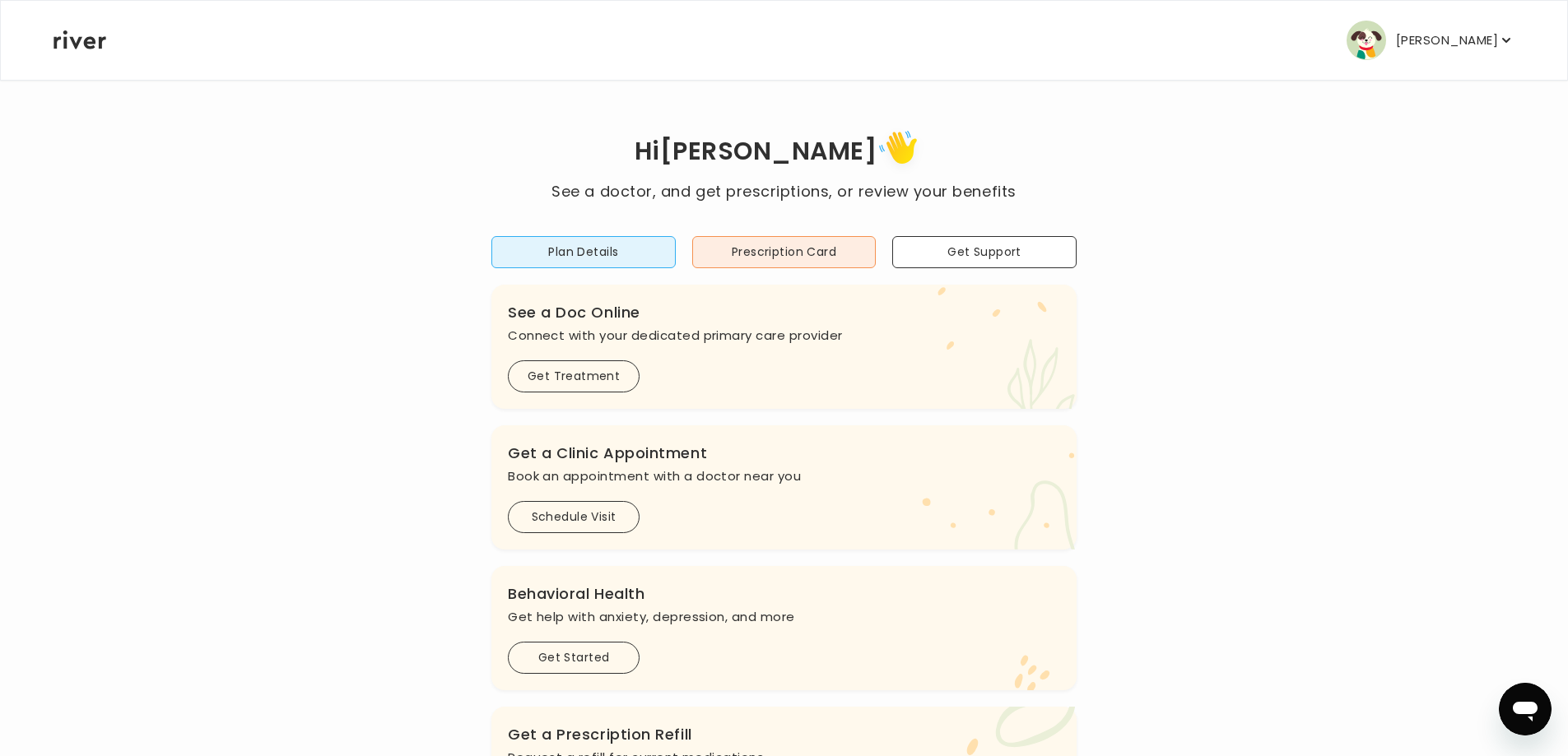
click at [1439, 47] on p "Patti Barth" at bounding box center [1447, 40] width 102 height 23
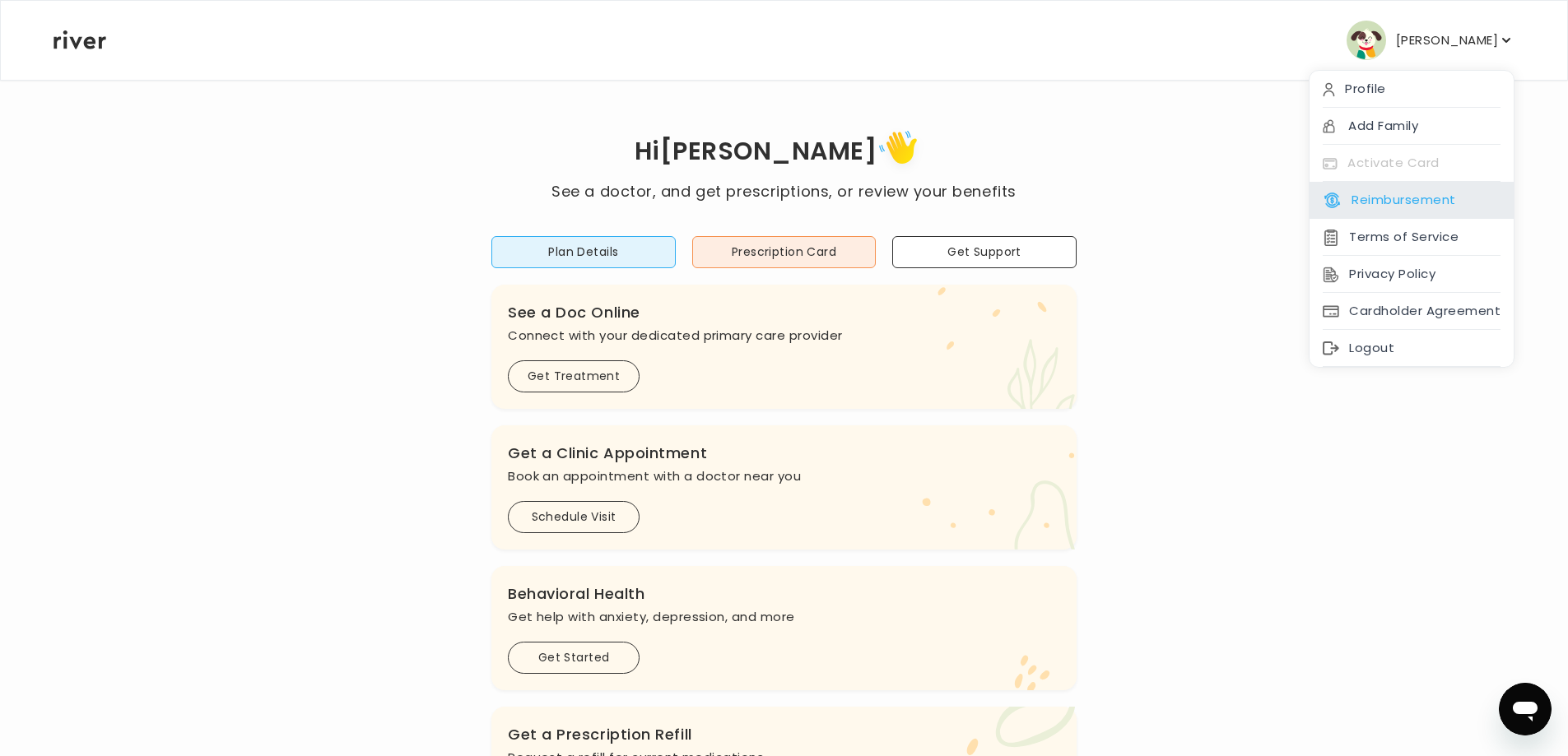
click at [1352, 212] on button "Reimbursement" at bounding box center [1388, 200] width 133 height 23
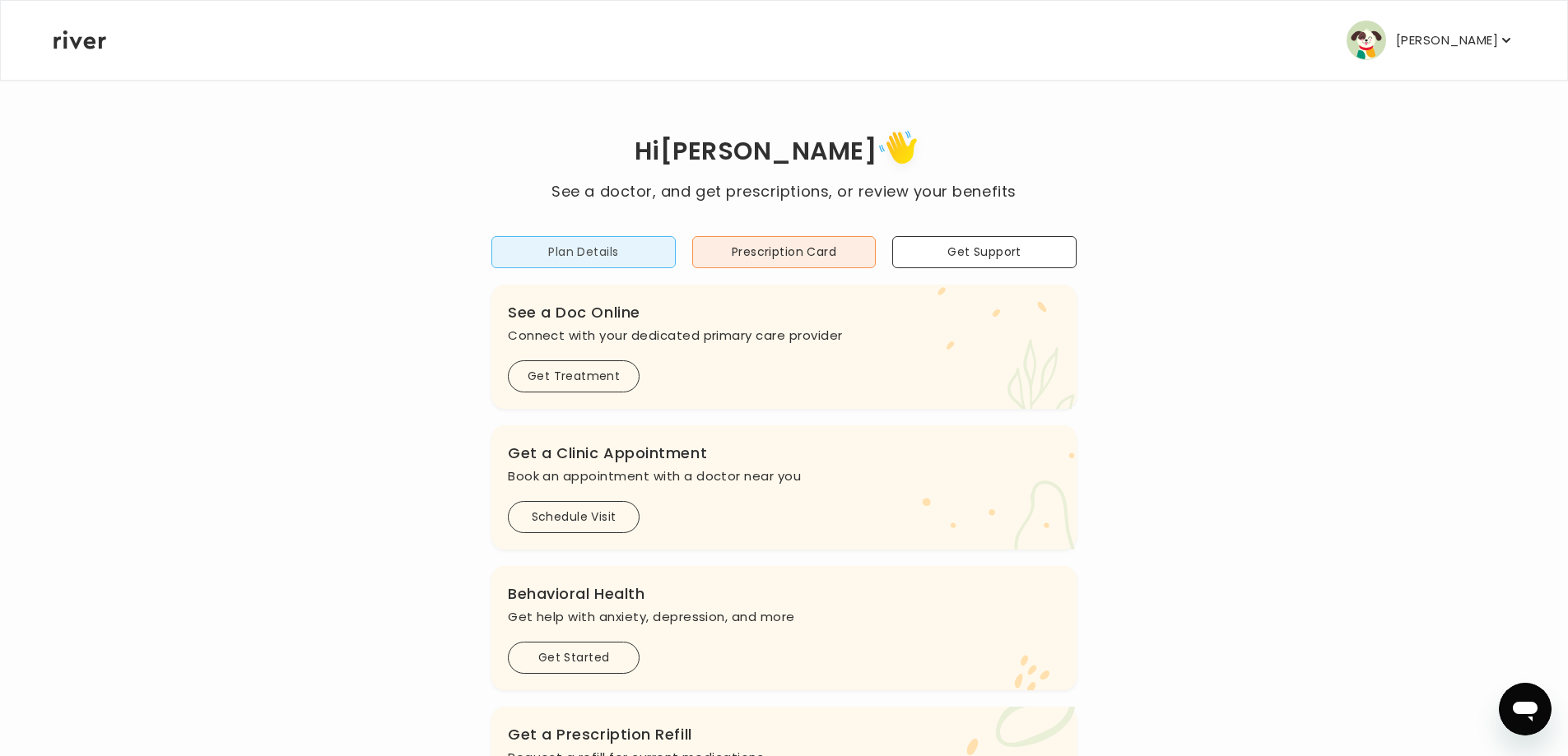
click at [627, 268] on button "Plan Details" at bounding box center [583, 252] width 185 height 32
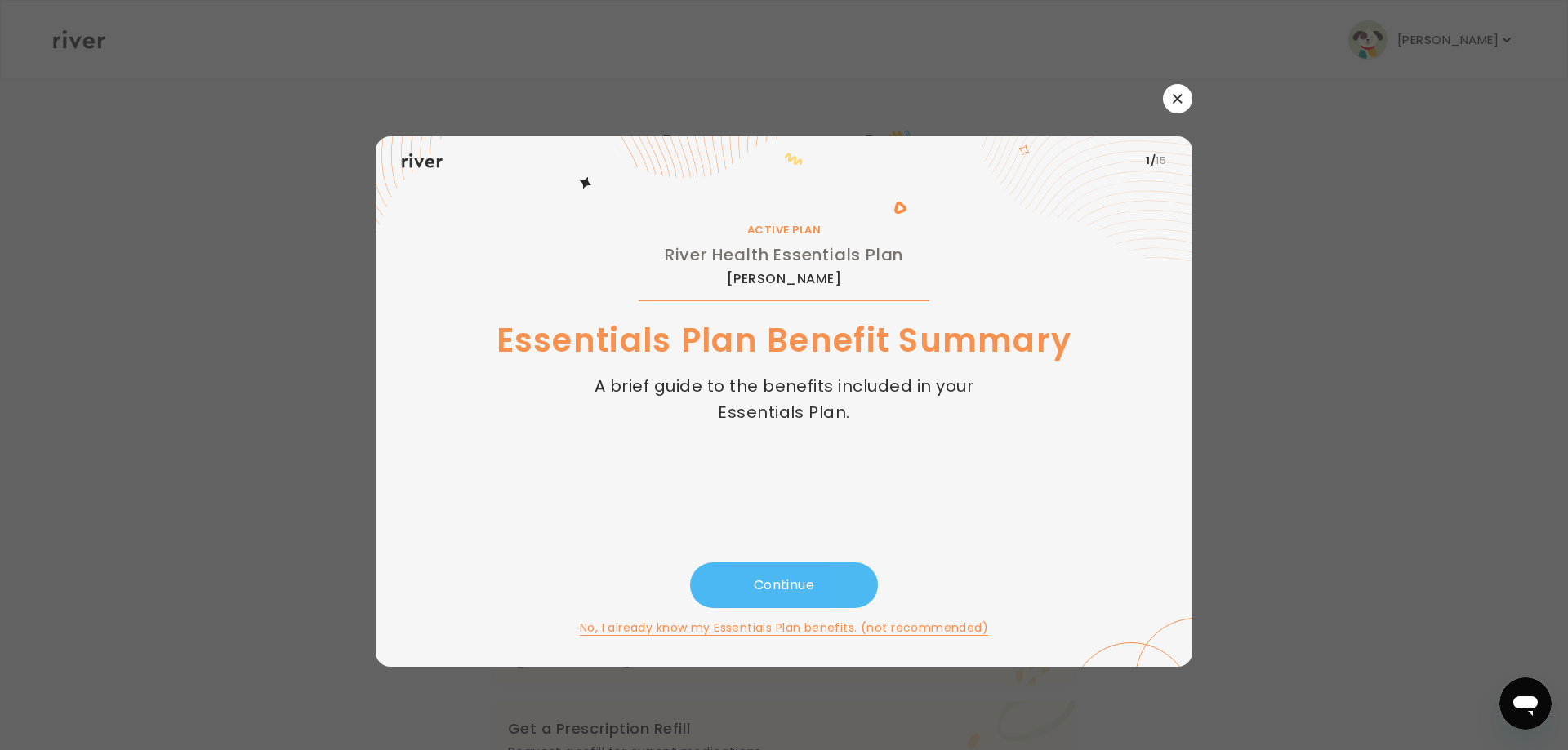
click at [750, 574] on button "Continue" at bounding box center [784, 585] width 188 height 46
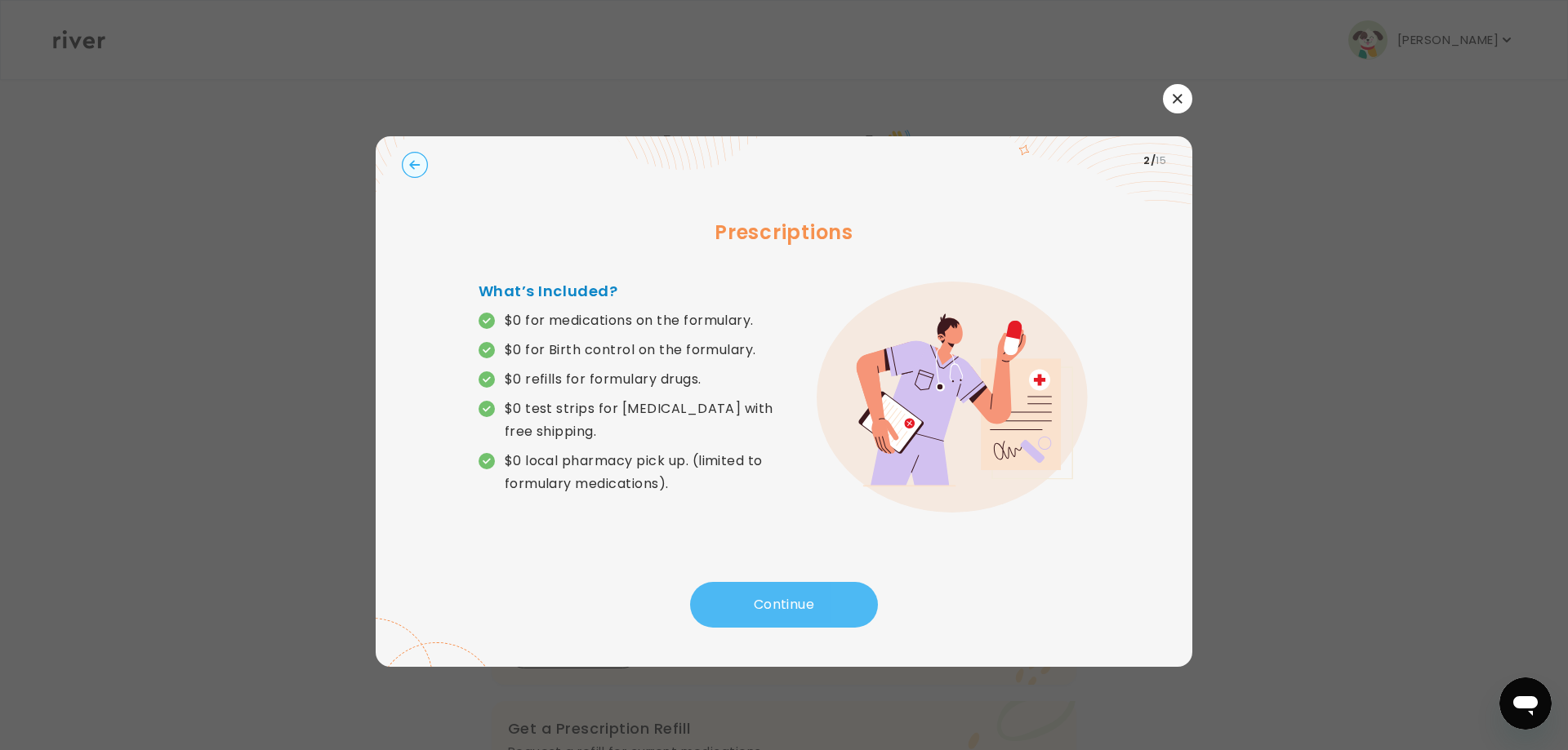
click at [766, 598] on button "Continue" at bounding box center [784, 605] width 188 height 46
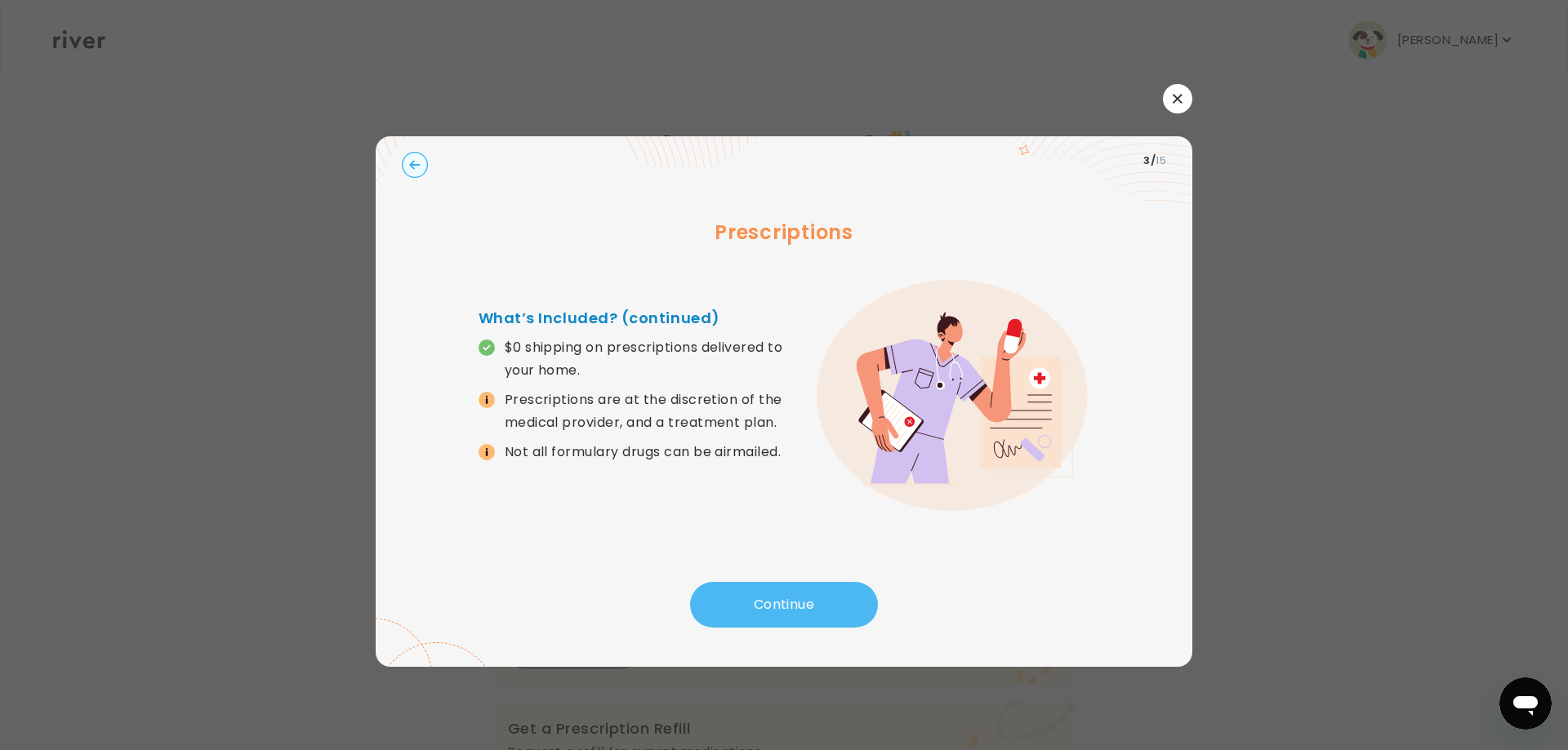
click at [766, 598] on button "Continue" at bounding box center [784, 605] width 188 height 46
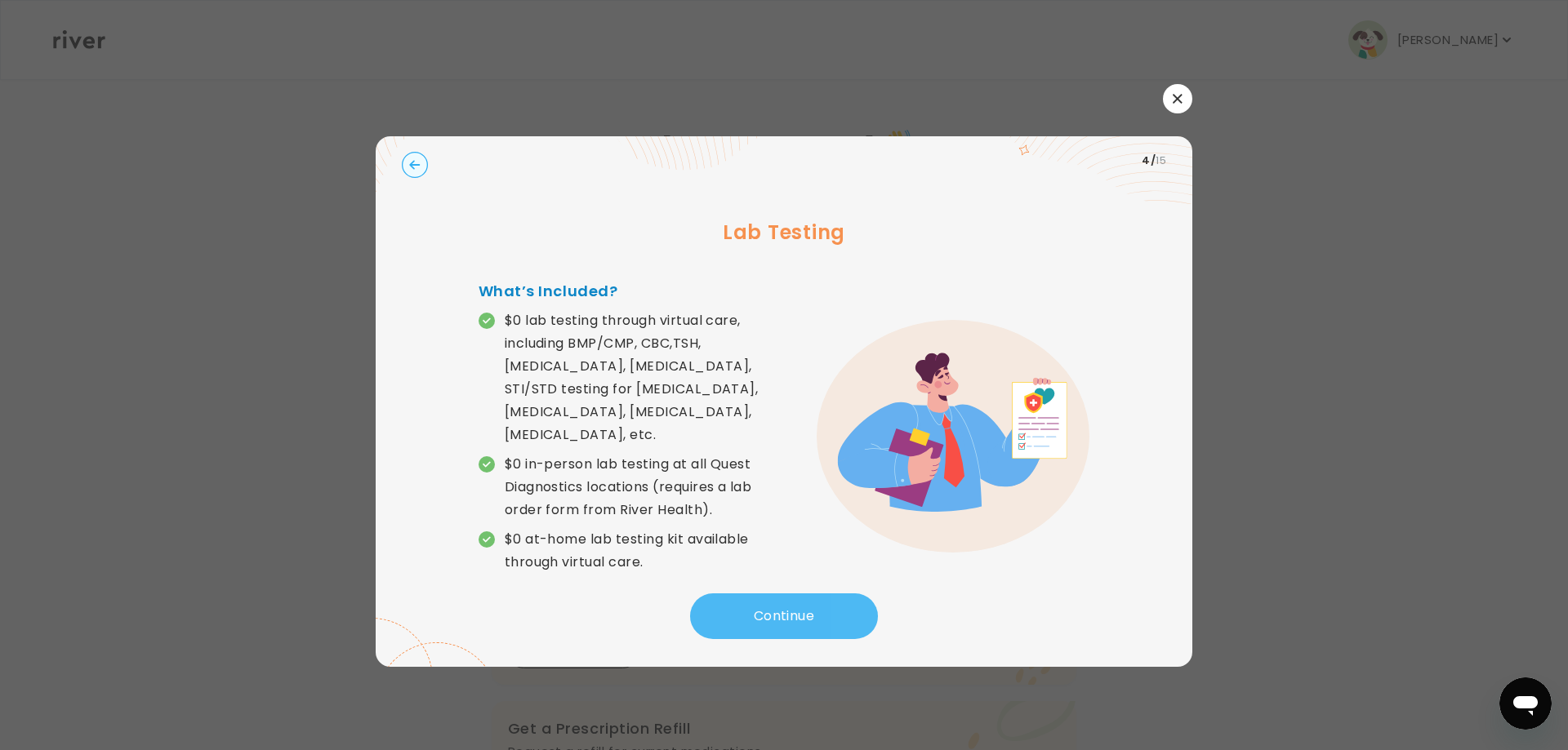
click at [774, 635] on button "Continue" at bounding box center [784, 616] width 188 height 46
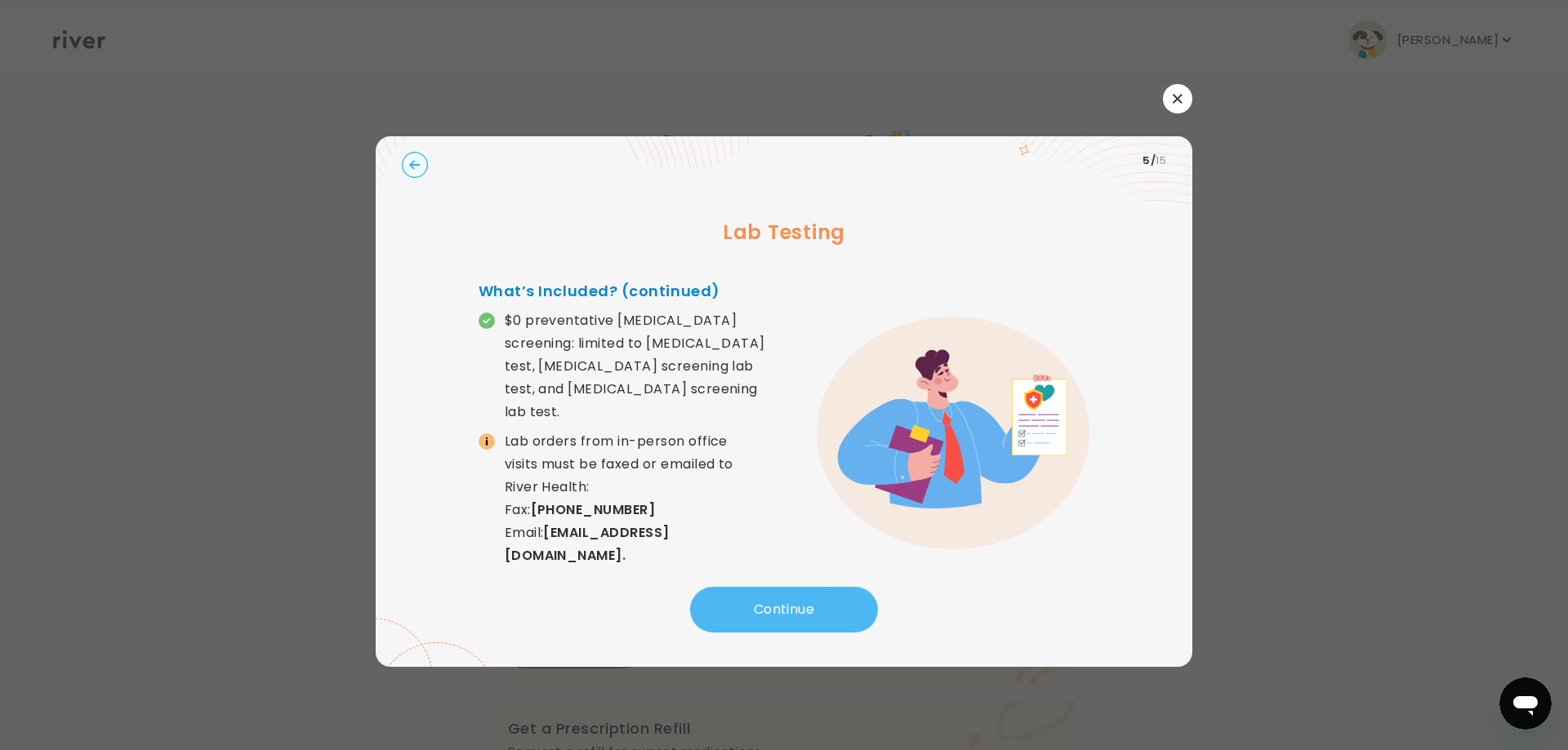
click at [777, 608] on button "Continue" at bounding box center [784, 609] width 188 height 46
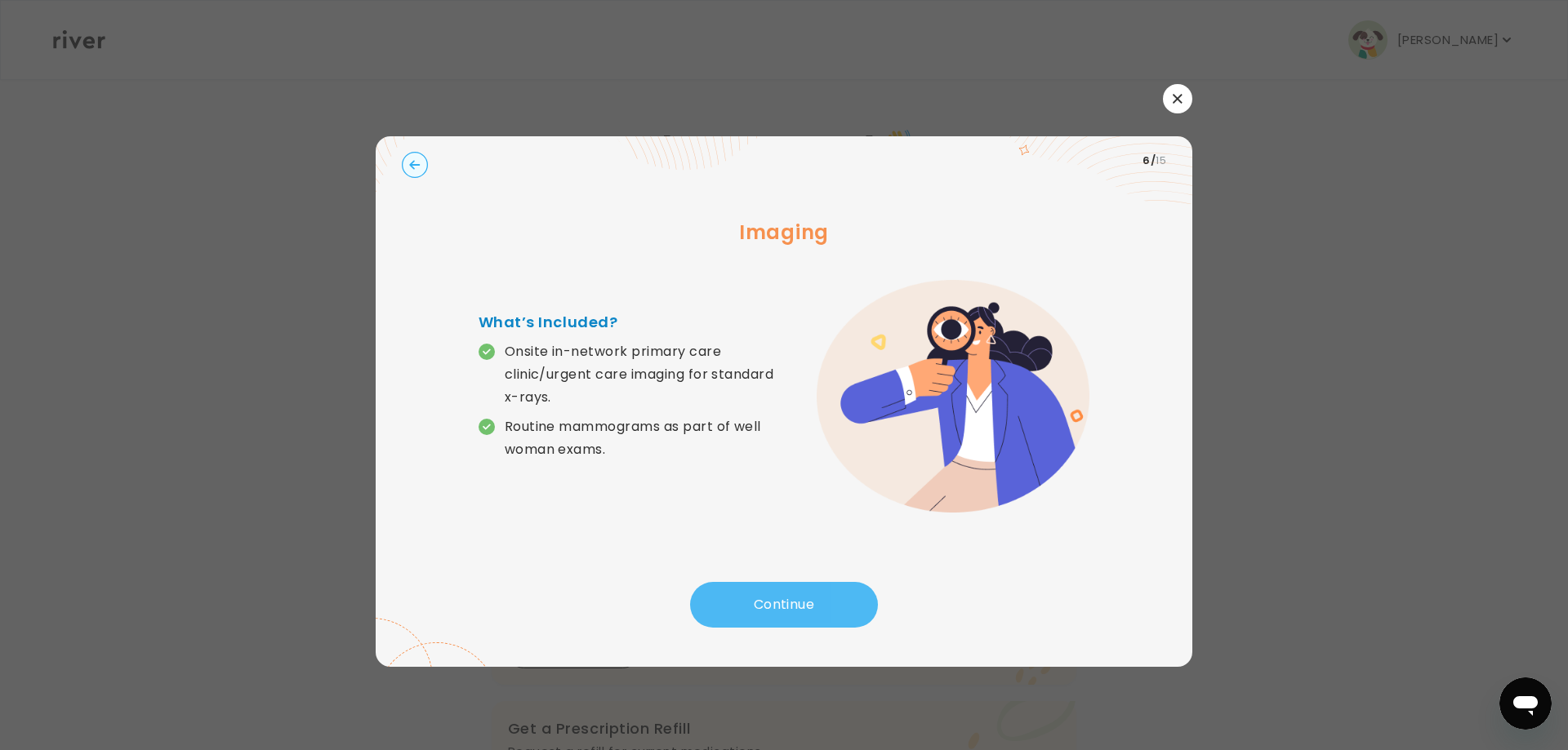
click at [773, 596] on button "Continue" at bounding box center [784, 605] width 188 height 46
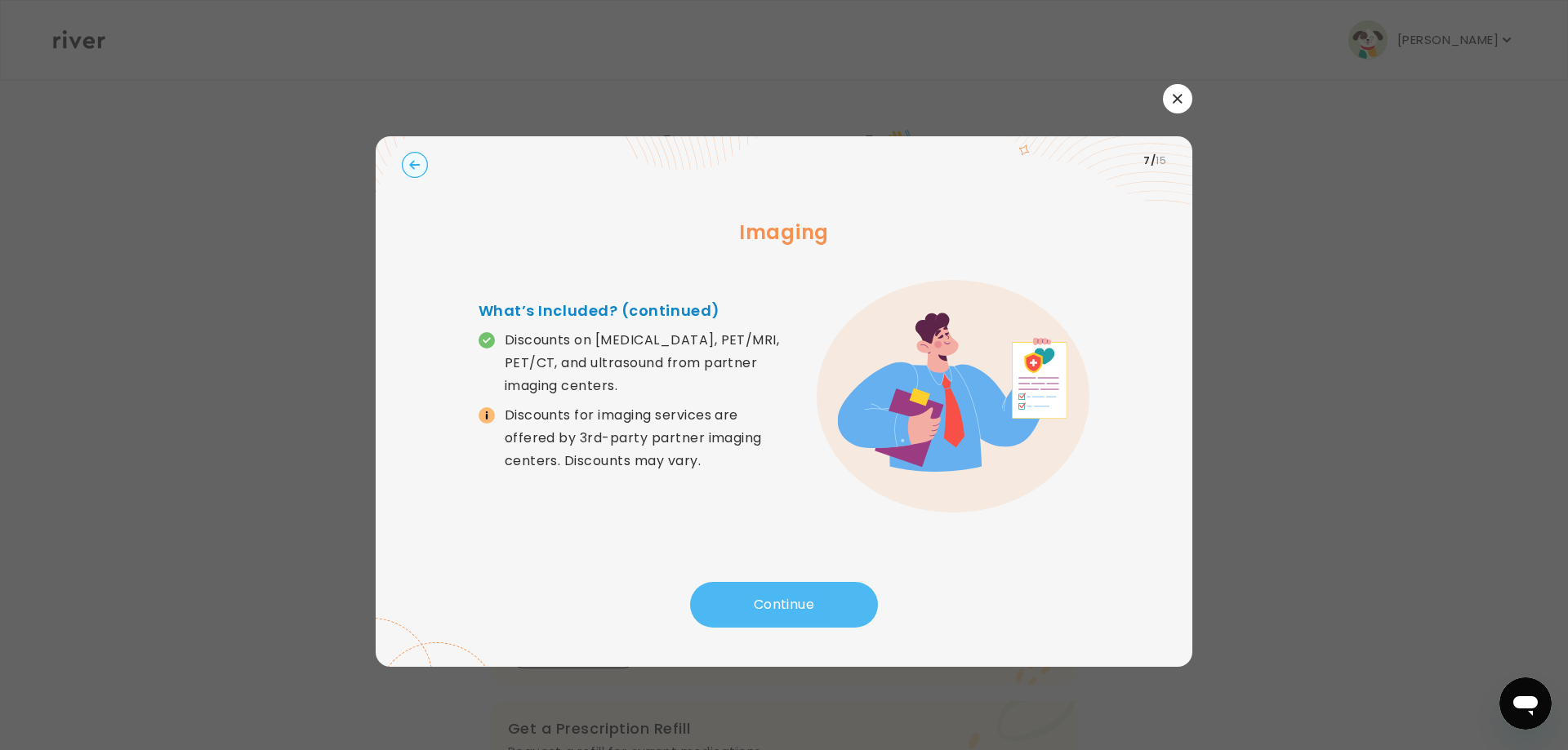
click at [773, 596] on button "Continue" at bounding box center [784, 605] width 188 height 46
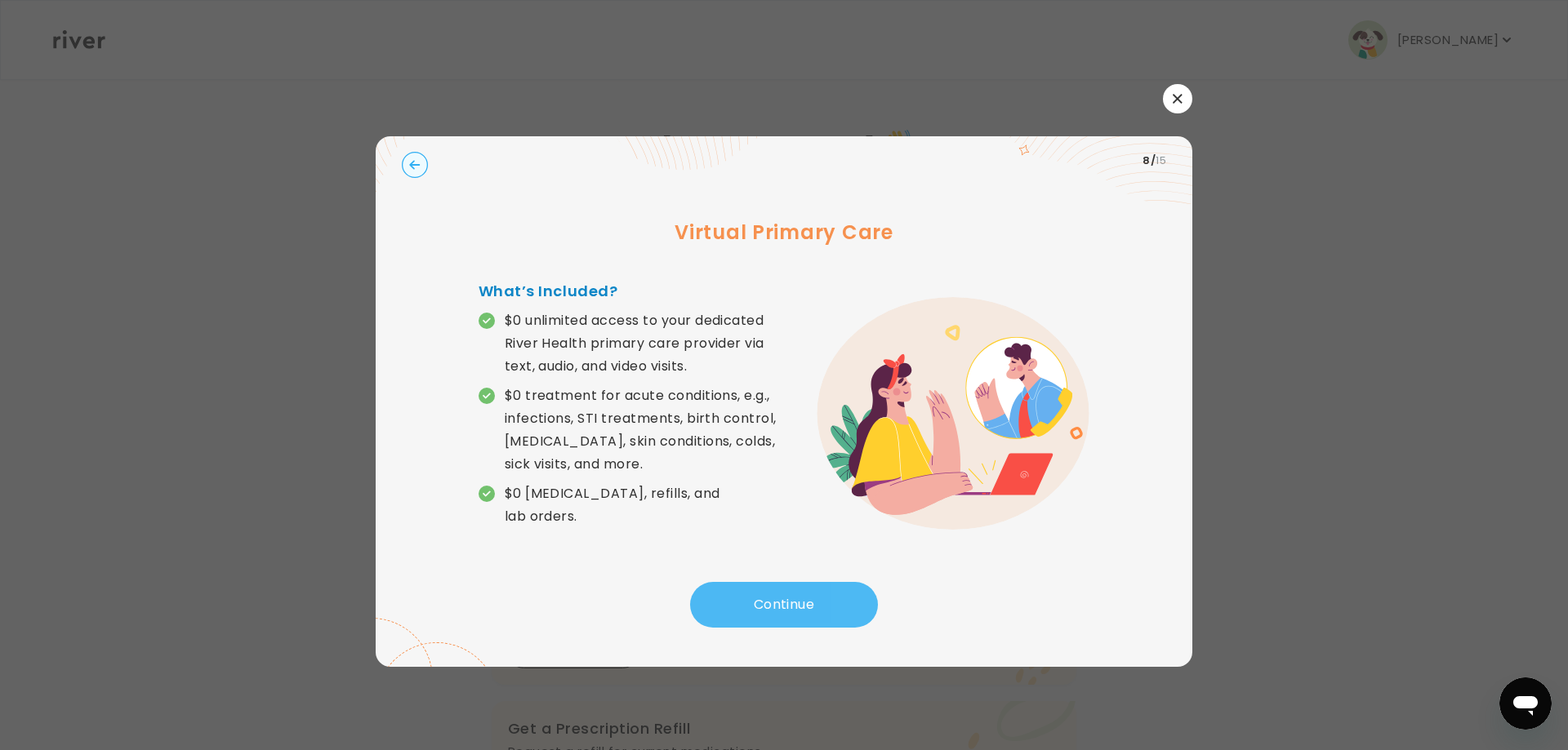
click at [780, 610] on button "Continue" at bounding box center [784, 605] width 188 height 46
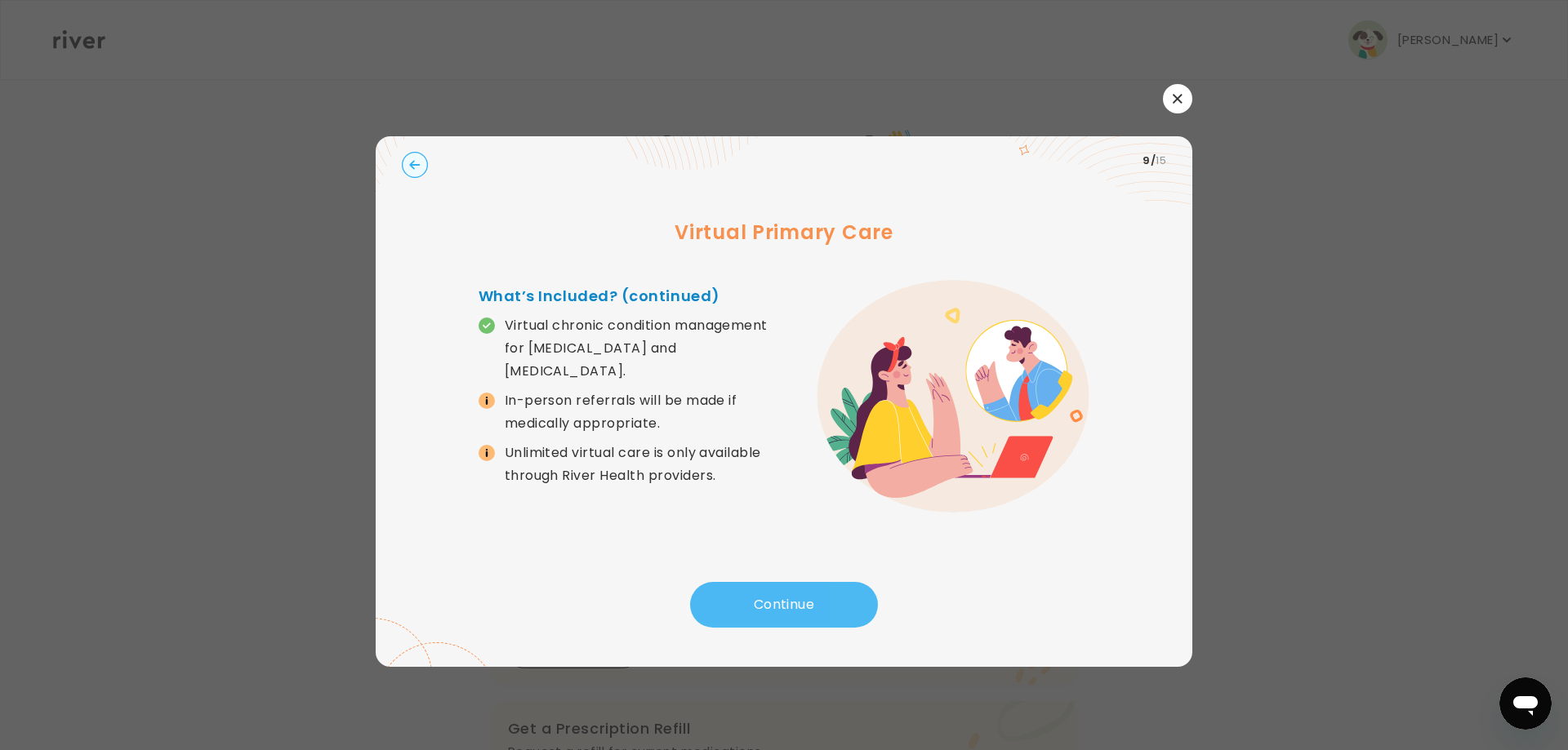
click at [778, 600] on button "Continue" at bounding box center [784, 605] width 188 height 46
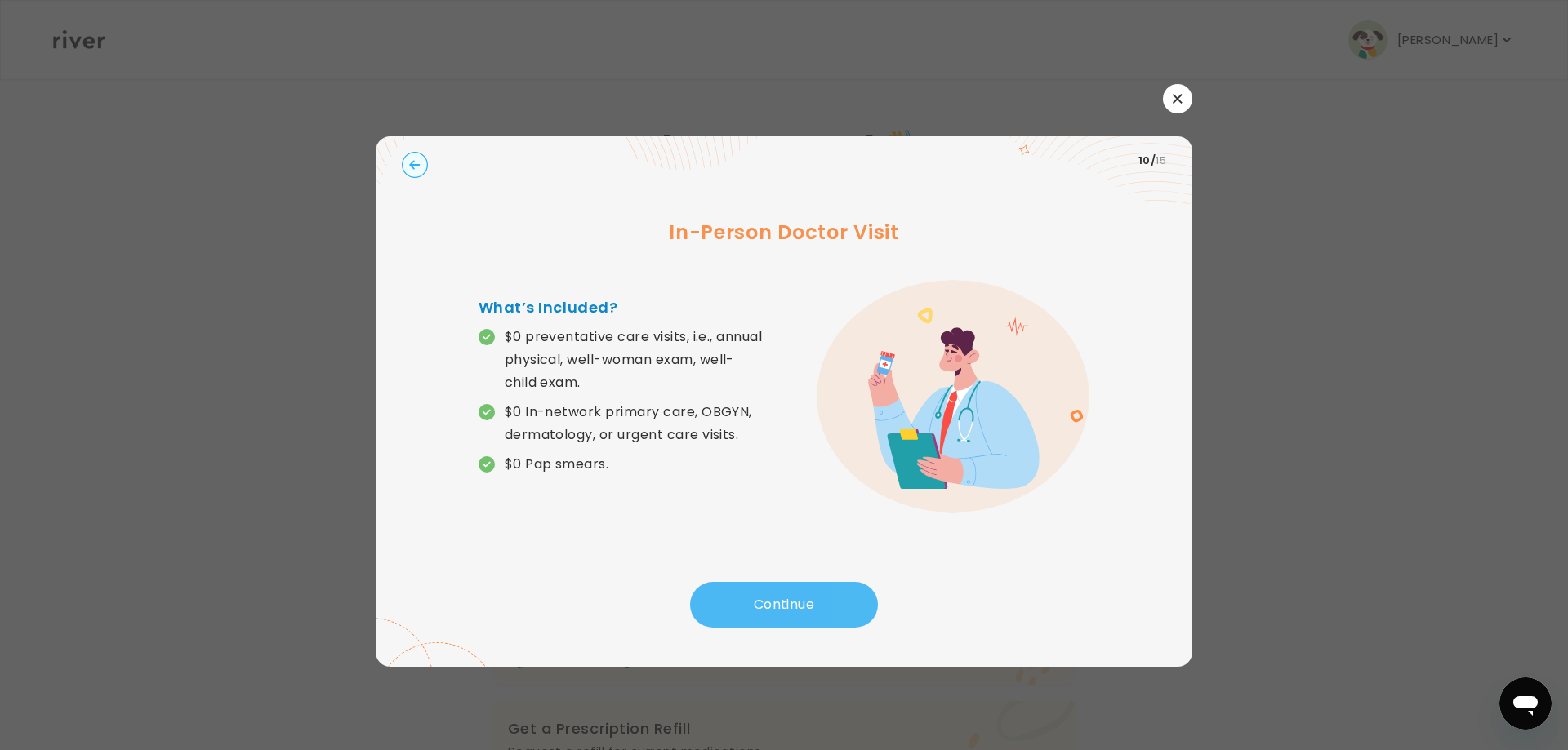
click at [777, 594] on button "Continue" at bounding box center [784, 605] width 188 height 46
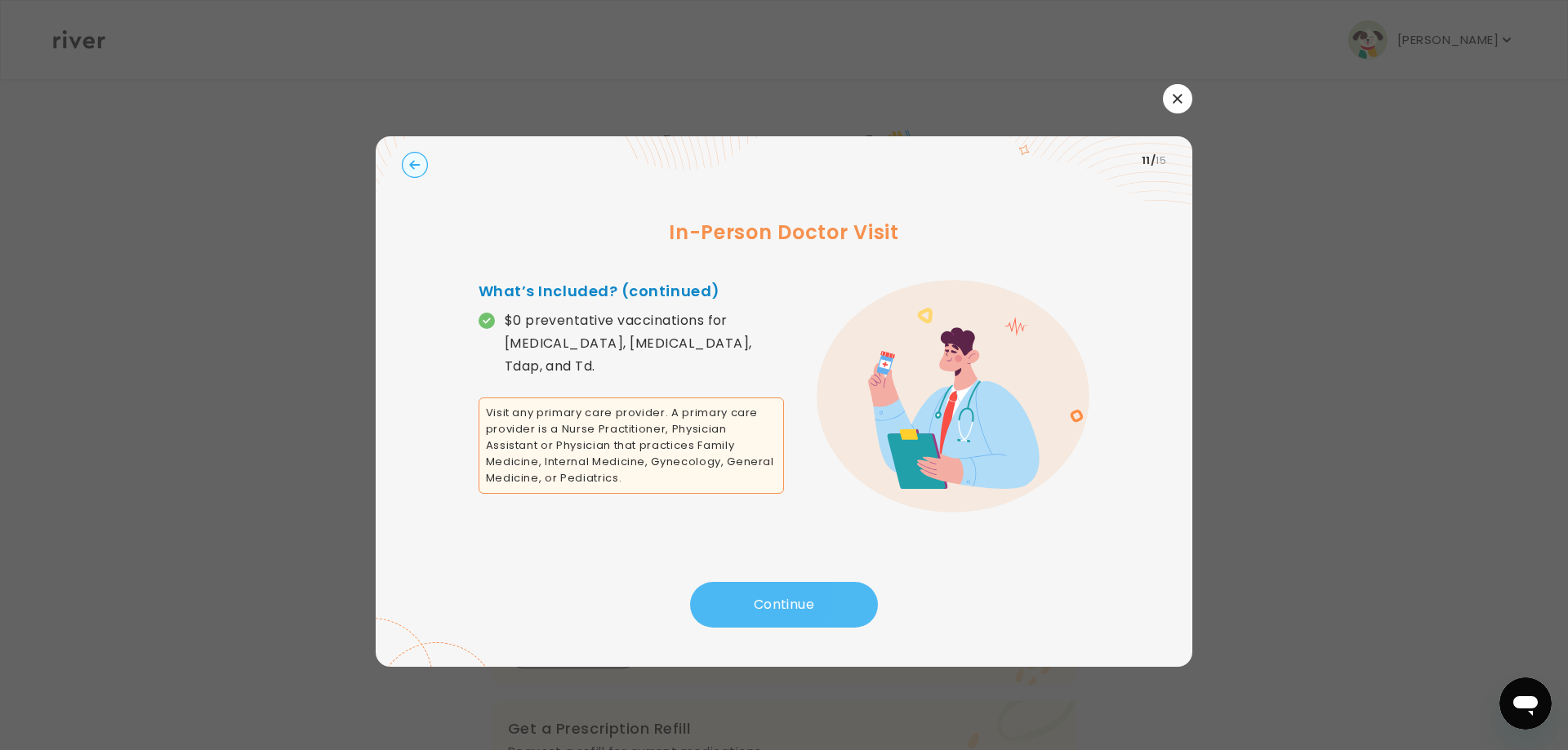
click at [777, 594] on button "Continue" at bounding box center [784, 605] width 188 height 46
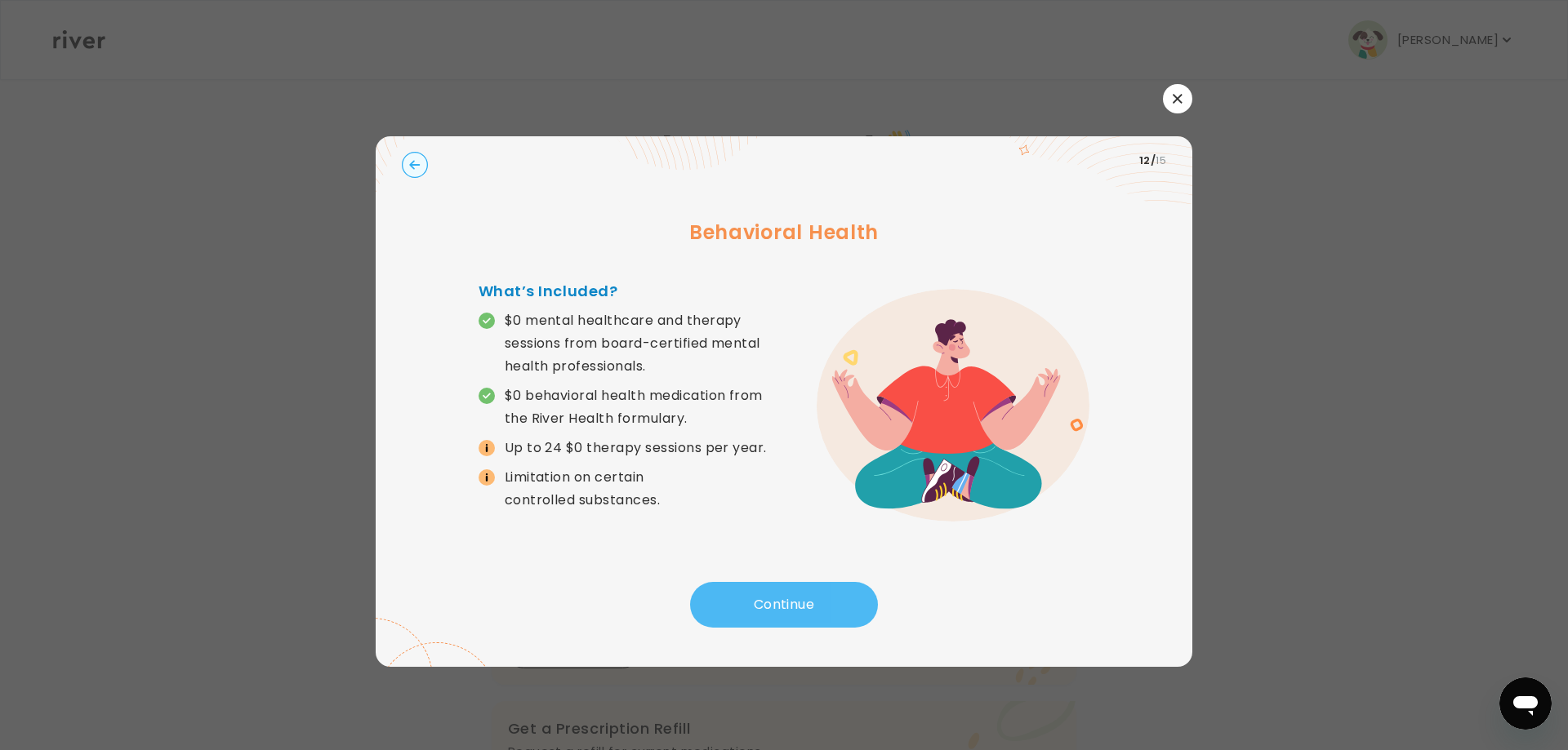
click at [777, 594] on button "Continue" at bounding box center [784, 605] width 188 height 46
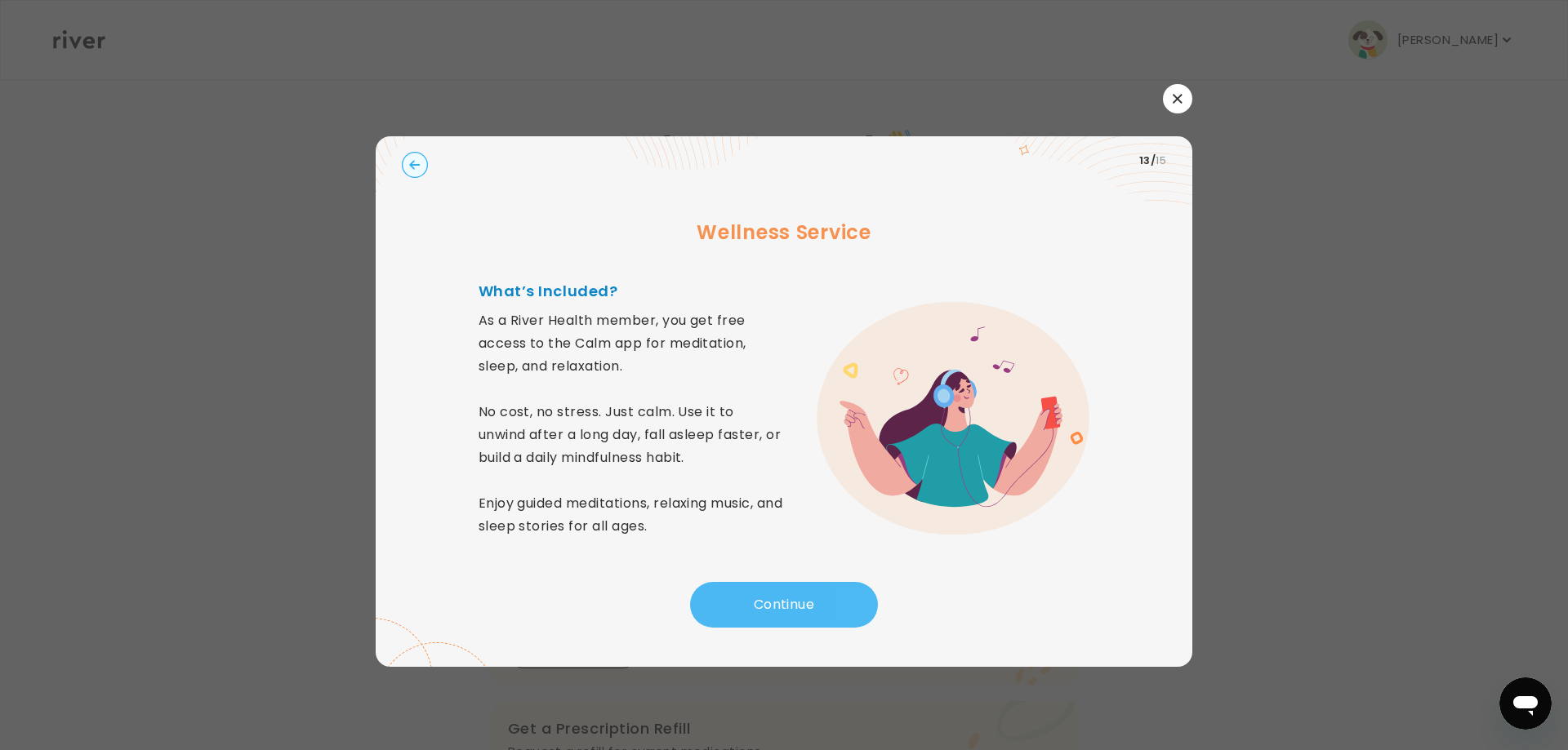
click at [805, 622] on button "Continue" at bounding box center [784, 605] width 188 height 46
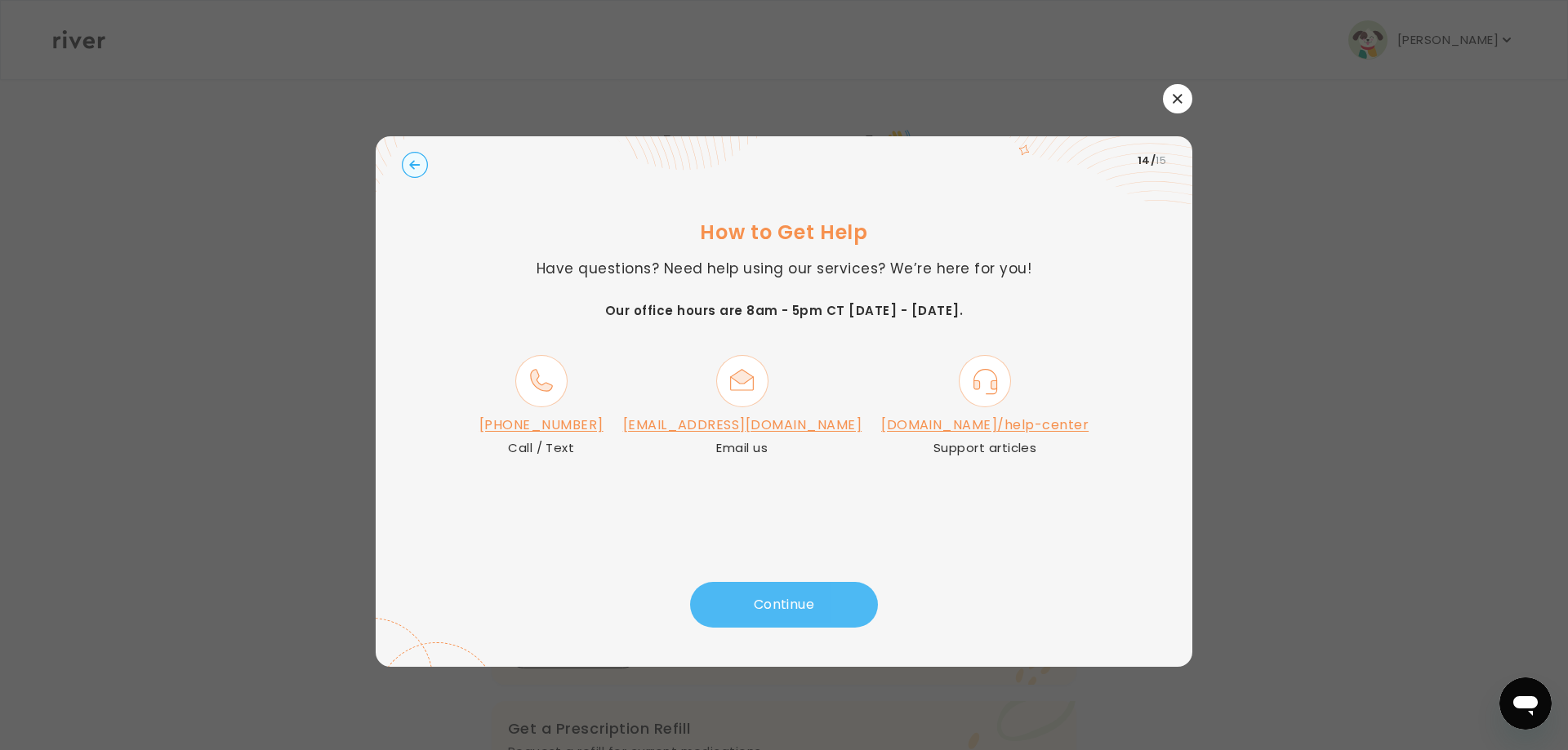
click at [802, 598] on button "Continue" at bounding box center [784, 605] width 188 height 46
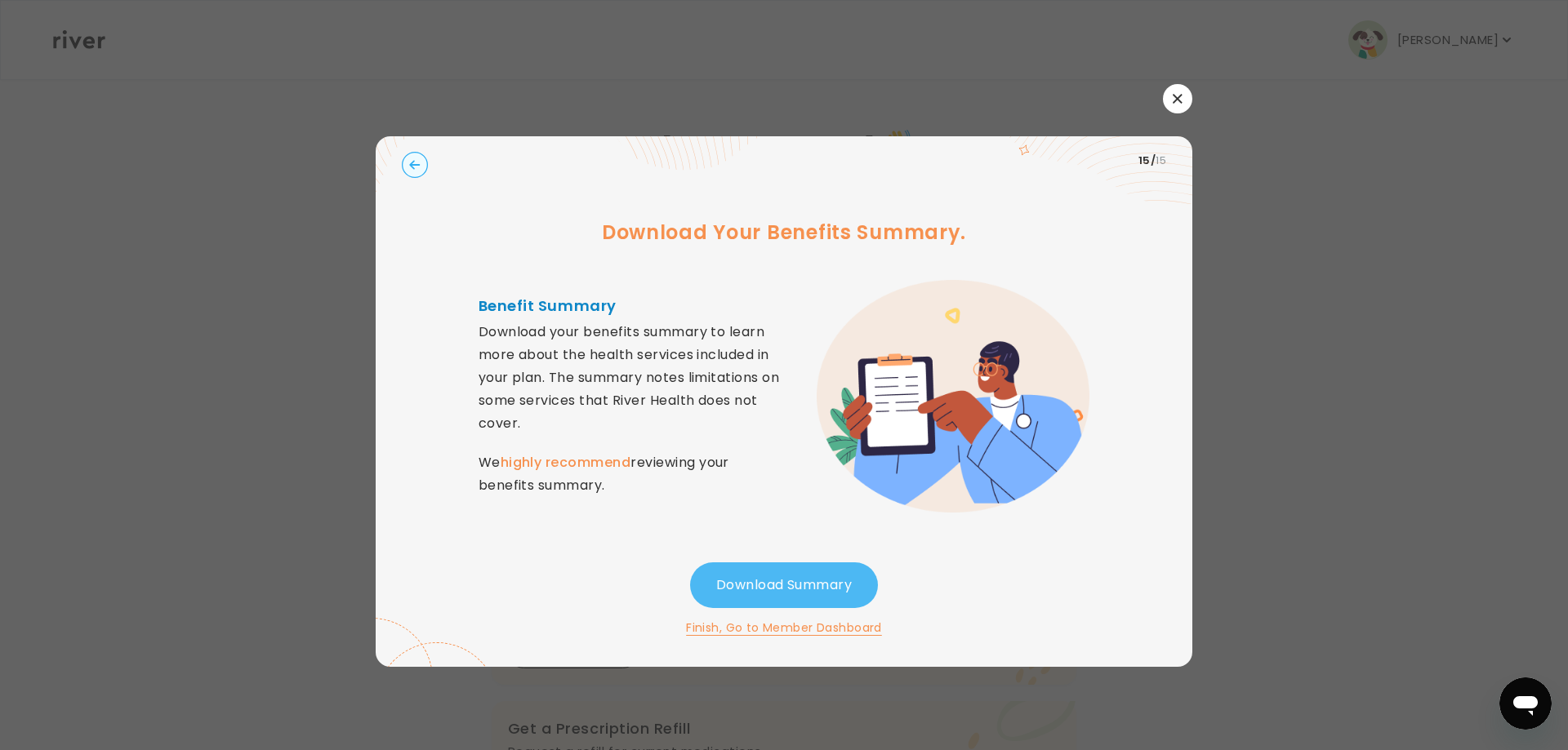
click at [799, 573] on button "Download Summary" at bounding box center [784, 585] width 188 height 46
